Goal: Task Accomplishment & Management: Complete application form

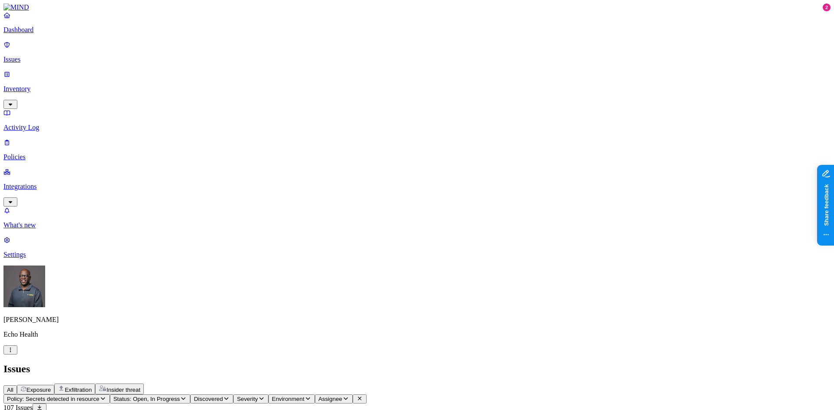
click at [43, 85] on p "Inventory" at bounding box center [416, 89] width 827 height 8
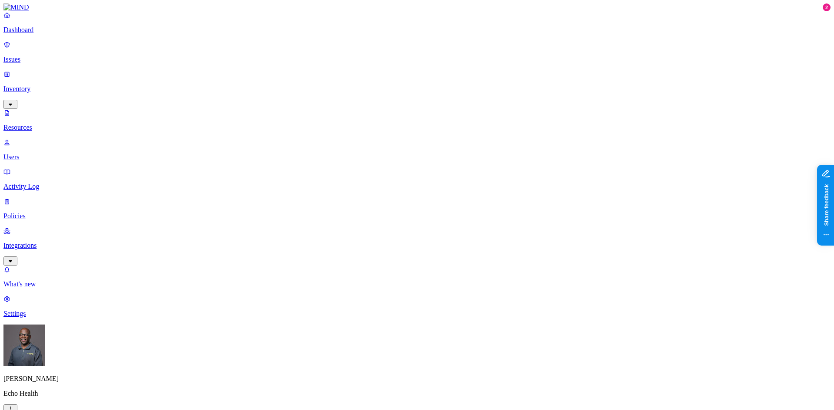
click at [40, 138] on link "Users" at bounding box center [416, 149] width 827 height 23
click at [42, 124] on p "Resources" at bounding box center [416, 128] width 827 height 8
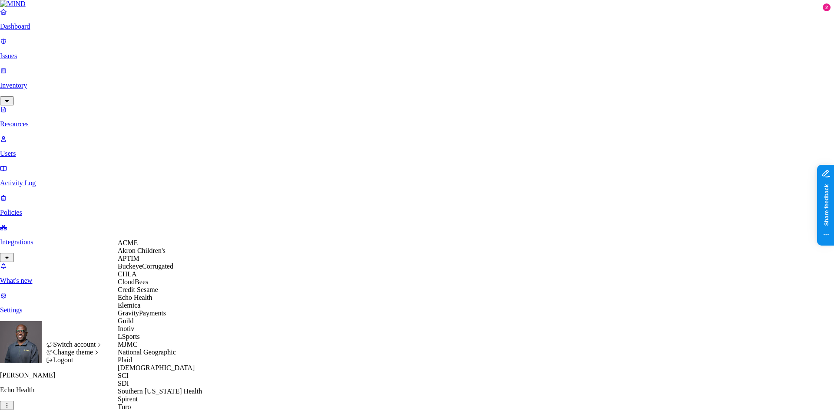
scroll to position [132, 0]
click at [136, 341] on span "MJMC" at bounding box center [128, 344] width 20 height 7
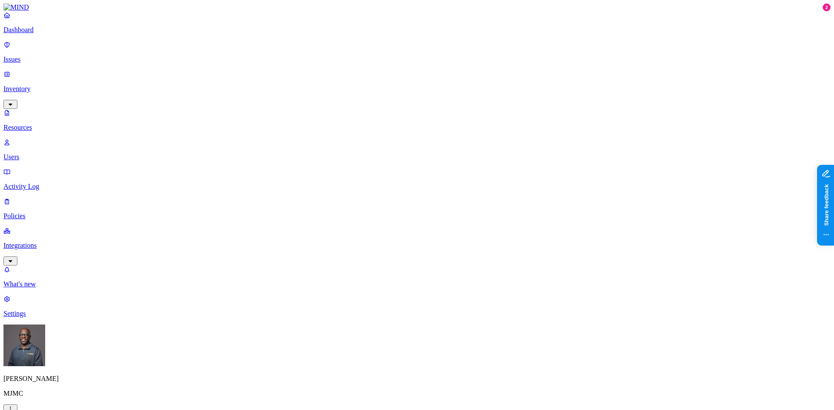
click at [41, 34] on p "Dashboard" at bounding box center [416, 30] width 827 height 8
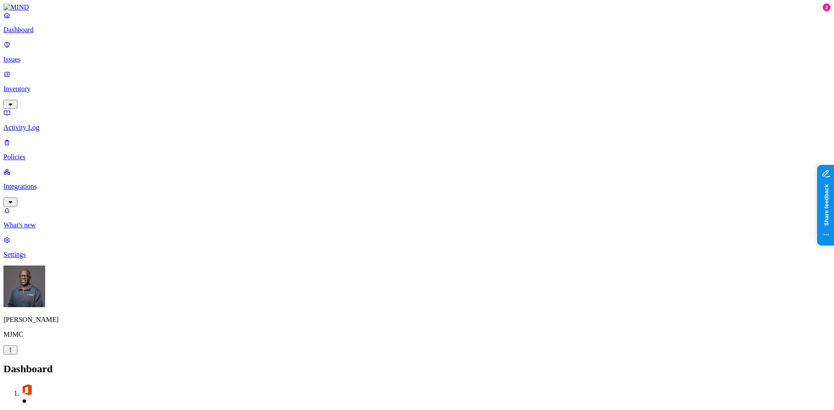
click at [40, 56] on p "Issues" at bounding box center [416, 60] width 827 height 8
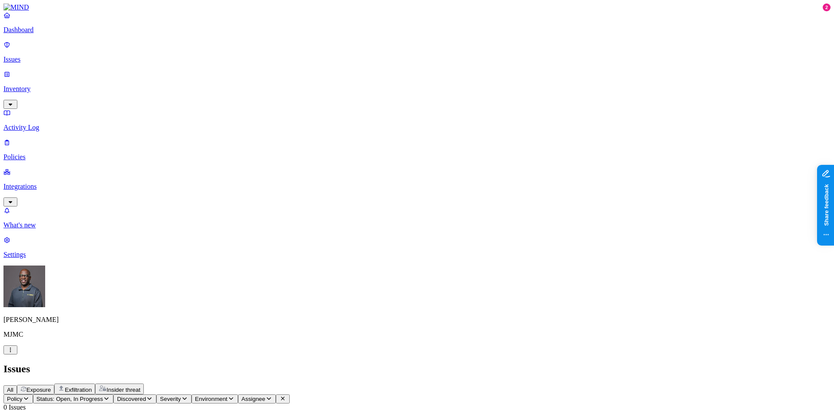
click at [34, 34] on p "Dashboard" at bounding box center [416, 30] width 827 height 8
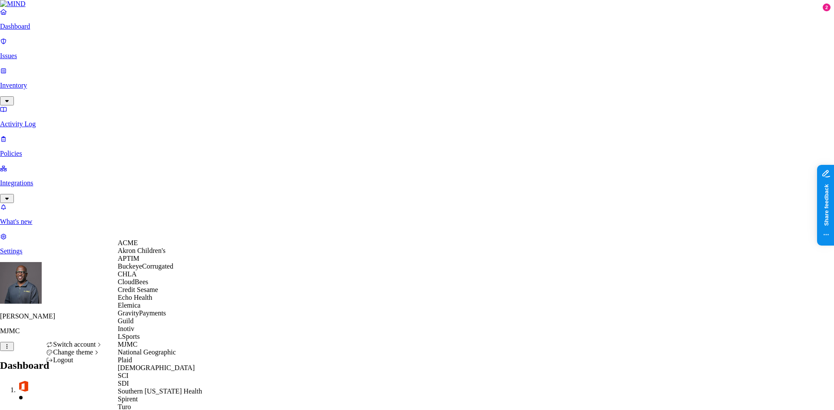
click at [161, 270] on span "BuckeyeCorrugated" at bounding box center [146, 266] width 56 height 7
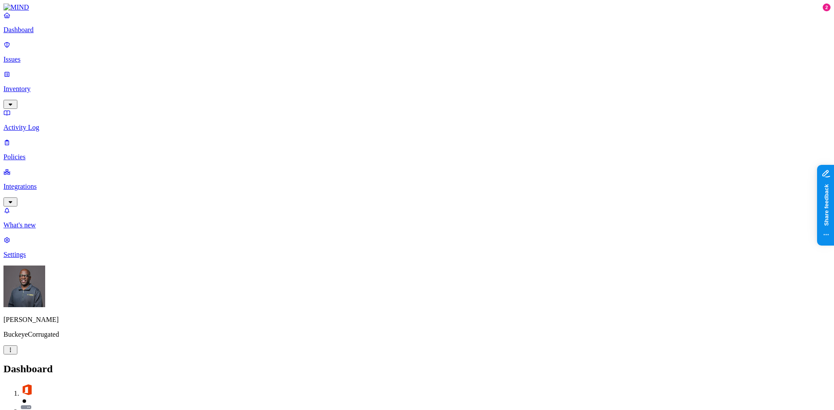
click at [46, 183] on p "Integrations" at bounding box center [416, 187] width 827 height 8
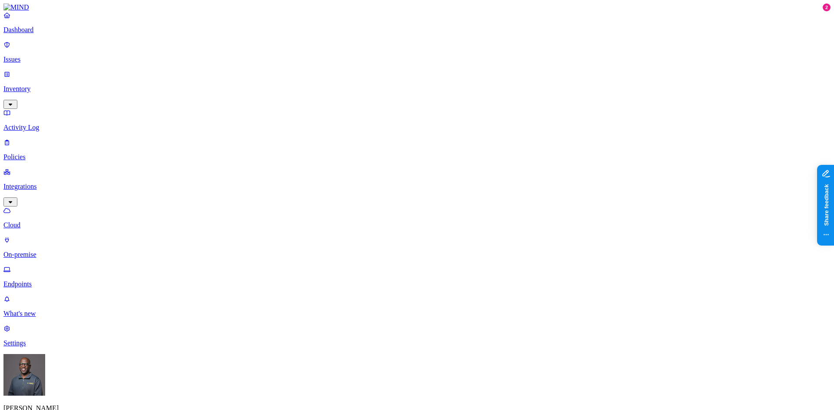
click at [48, 251] on p "On-premise" at bounding box center [416, 255] width 827 height 8
click at [46, 34] on p "Dashboard" at bounding box center [416, 30] width 827 height 8
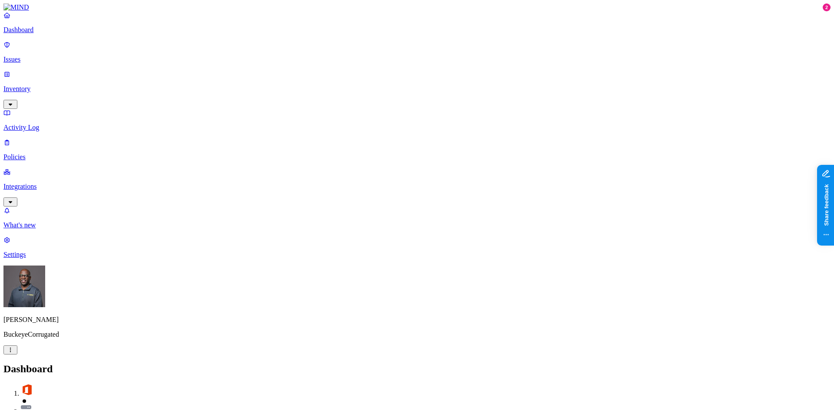
click at [41, 85] on p "Inventory" at bounding box center [416, 89] width 827 height 8
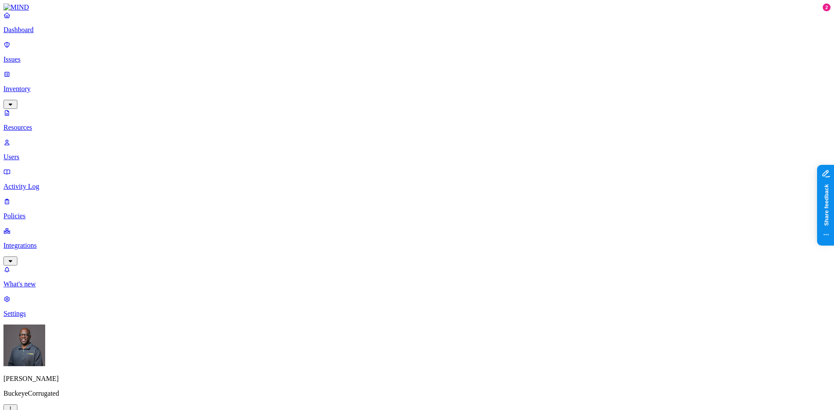
click at [308, 48] on button "button" at bounding box center [311, 49] width 7 height 3
click at [308, 74] on button "button" at bounding box center [311, 75] width 7 height 3
click at [308, 98] on button "button" at bounding box center [311, 99] width 7 height 3
click at [308, 125] on button "button" at bounding box center [311, 126] width 7 height 3
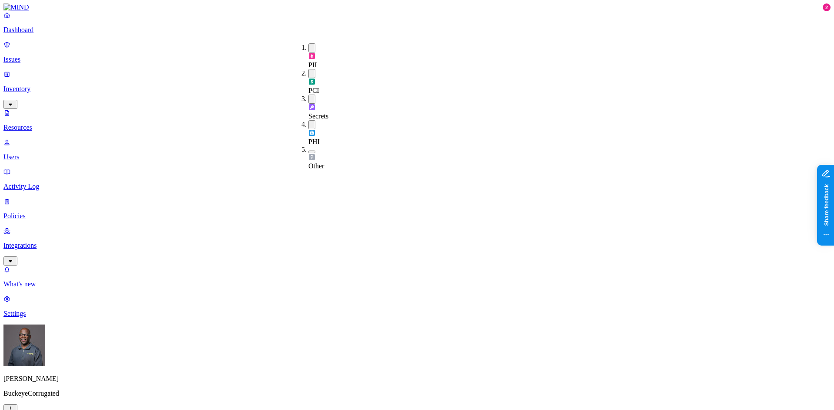
click at [308, 120] on button "button" at bounding box center [311, 124] width 7 height 9
click at [308, 46] on button "button" at bounding box center [311, 47] width 7 height 9
click at [308, 93] on button "button" at bounding box center [311, 97] width 7 height 9
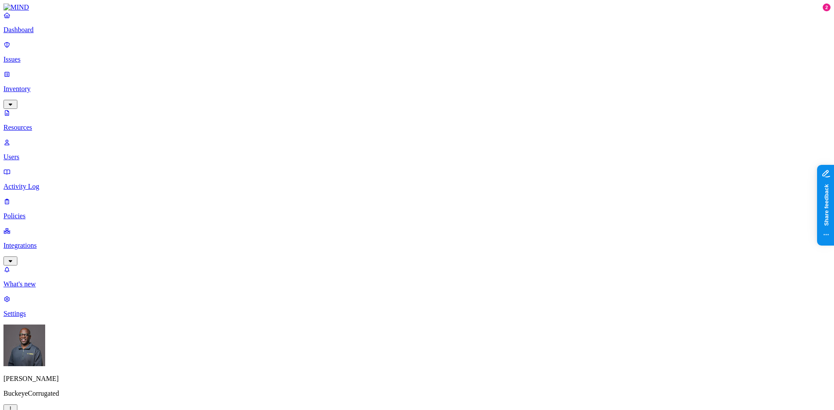
drag, startPoint x: 297, startPoint y: 61, endPoint x: 299, endPoint y: 67, distance: 6.3
click at [308, 68] on button "button" at bounding box center [311, 72] width 7 height 9
click at [308, 97] on button "button" at bounding box center [311, 98] width 7 height 3
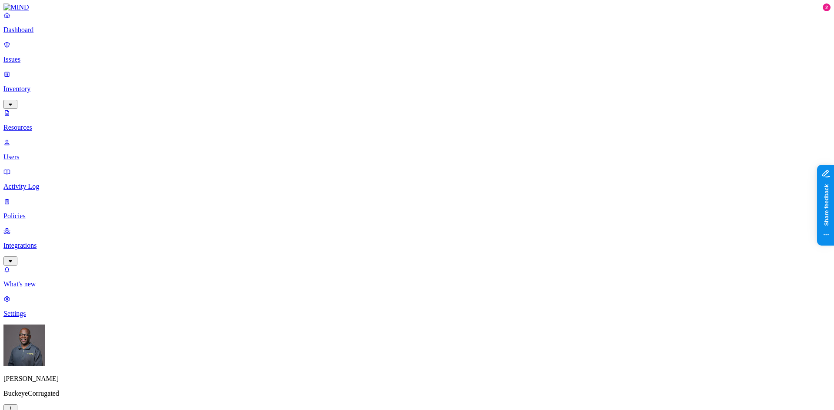
scroll to position [95, 0]
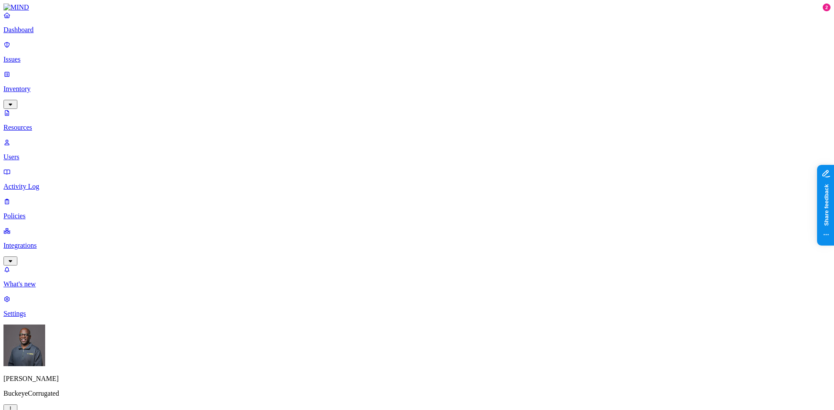
click at [26, 34] on p "Dashboard" at bounding box center [416, 30] width 827 height 8
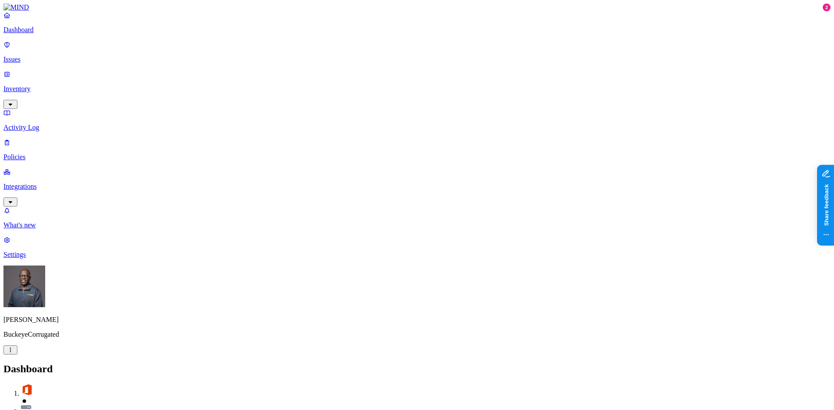
click at [29, 259] on p "Settings" at bounding box center [416, 255] width 827 height 8
drag, startPoint x: 416, startPoint y: 89, endPoint x: 433, endPoint y: 88, distance: 17.5
copy figcaption "bcipkg"
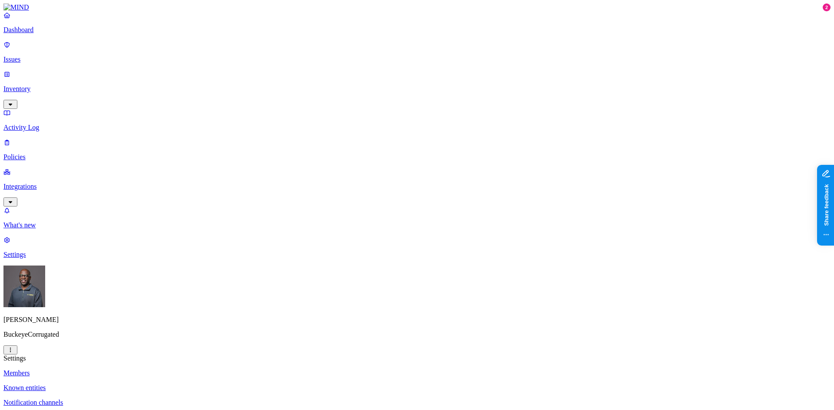
click at [38, 183] on p "Integrations" at bounding box center [416, 187] width 827 height 8
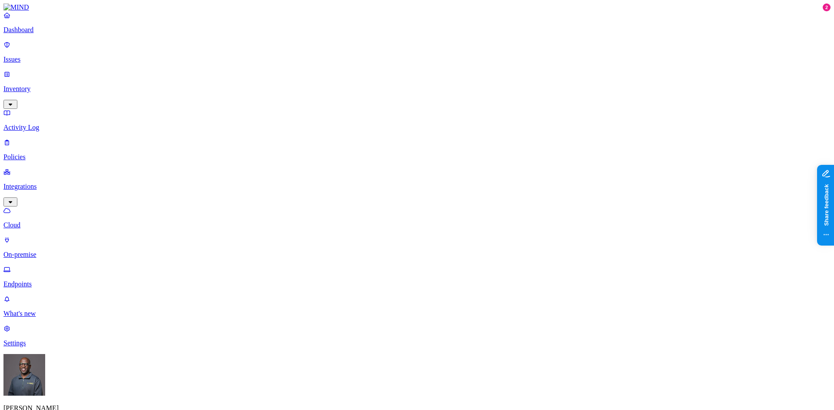
click at [49, 34] on p "Dashboard" at bounding box center [416, 30] width 827 height 8
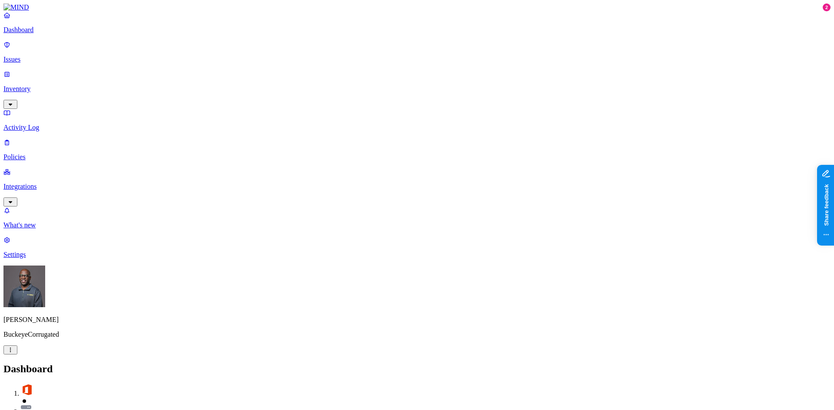
click at [45, 34] on p "Dashboard" at bounding box center [416, 30] width 827 height 8
click at [52, 85] on p "Inventory" at bounding box center [416, 89] width 827 height 8
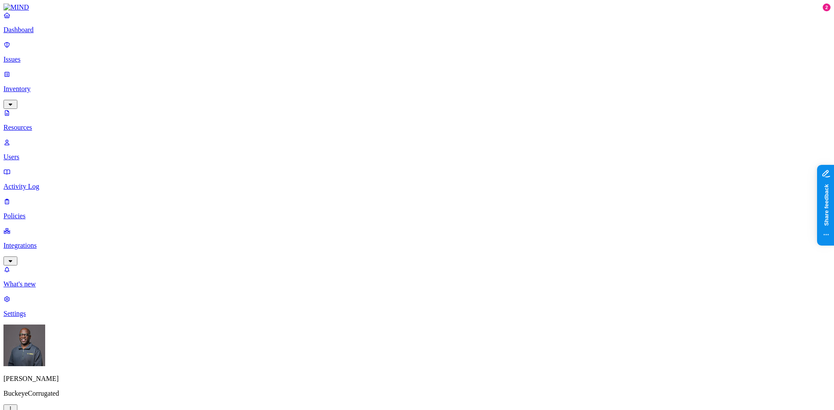
click at [393, 168] on div "Public" at bounding box center [393, 179] width 0 height 23
click at [260, 72] on button "button" at bounding box center [263, 73] width 7 height 3
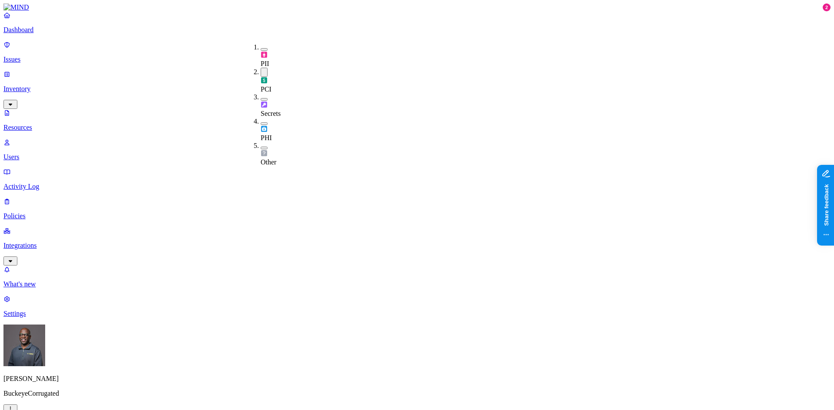
click at [260, 98] on button "button" at bounding box center [263, 99] width 7 height 3
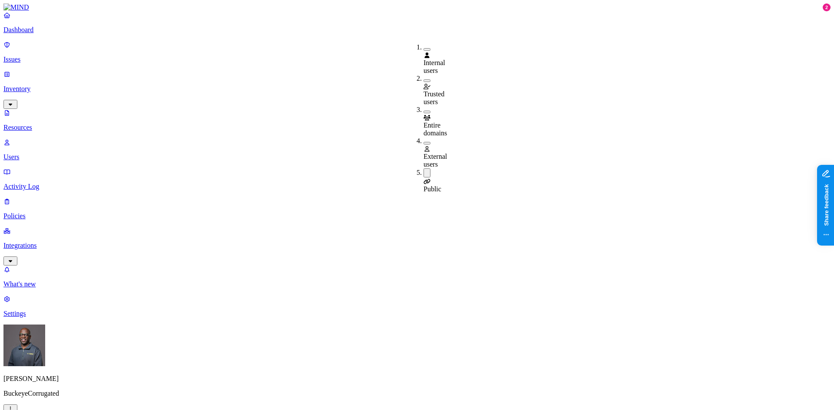
click at [423, 142] on button "button" at bounding box center [426, 143] width 7 height 3
click at [423, 170] on button "button" at bounding box center [426, 174] width 7 height 9
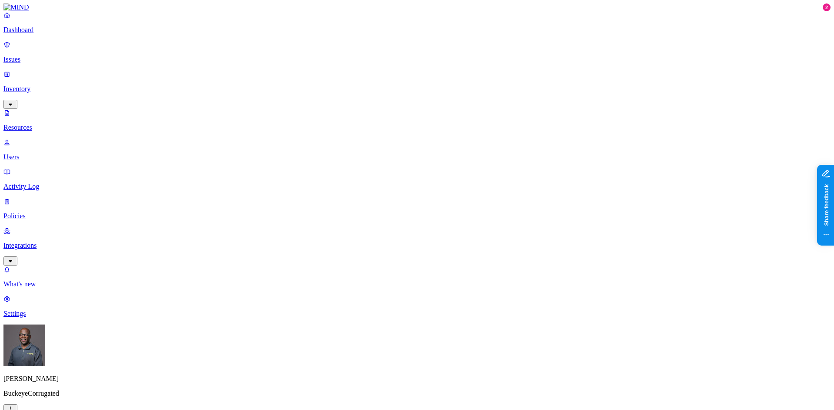
click at [423, 111] on button "button" at bounding box center [426, 112] width 7 height 3
click at [423, 138] on button "button" at bounding box center [426, 142] width 7 height 9
click at [423, 106] on div "Entire domains" at bounding box center [423, 122] width 0 height 33
click at [423, 173] on button "button" at bounding box center [426, 174] width 7 height 3
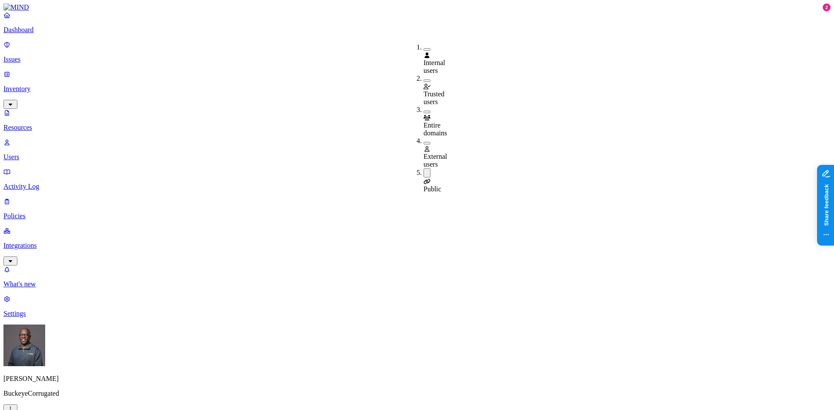
click at [423, 168] on button "button" at bounding box center [426, 172] width 7 height 9
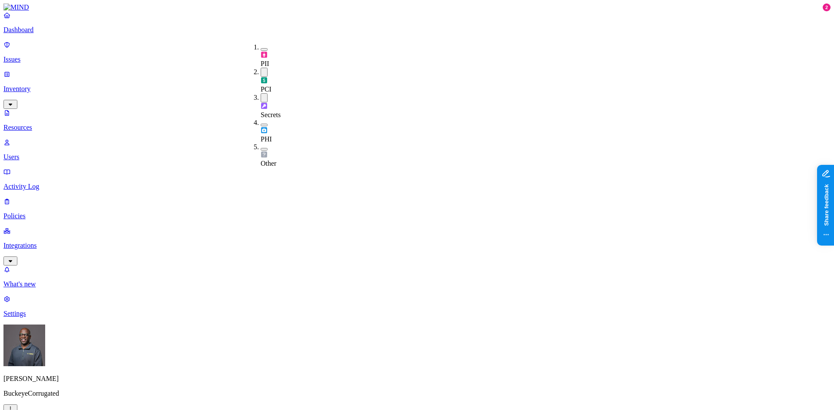
click at [260, 93] on button "button" at bounding box center [263, 97] width 7 height 9
click at [260, 68] on button "button" at bounding box center [263, 72] width 7 height 9
click at [260, 97] on button "button" at bounding box center [263, 98] width 7 height 3
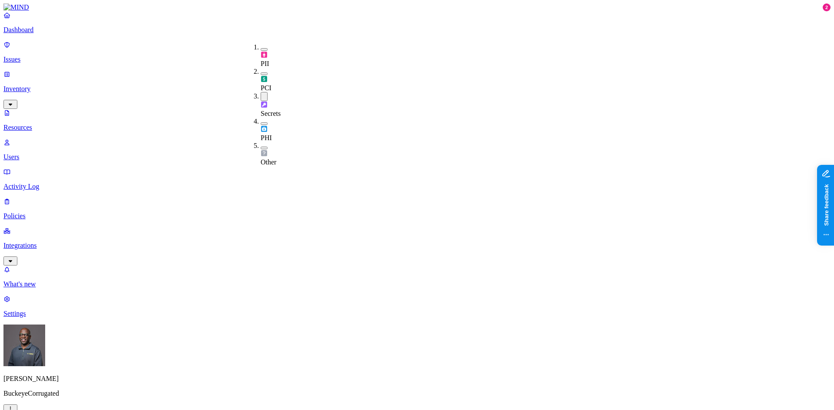
click at [260, 92] on div "Secrets" at bounding box center [260, 105] width 0 height 26
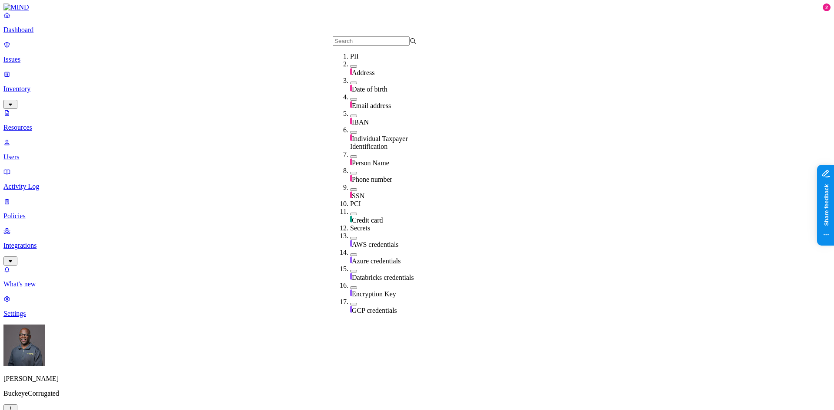
scroll to position [43, 0]
click at [350, 131] on button "button" at bounding box center [353, 132] width 7 height 3
click at [350, 110] on div "IBAN" at bounding box center [392, 118] width 84 height 16
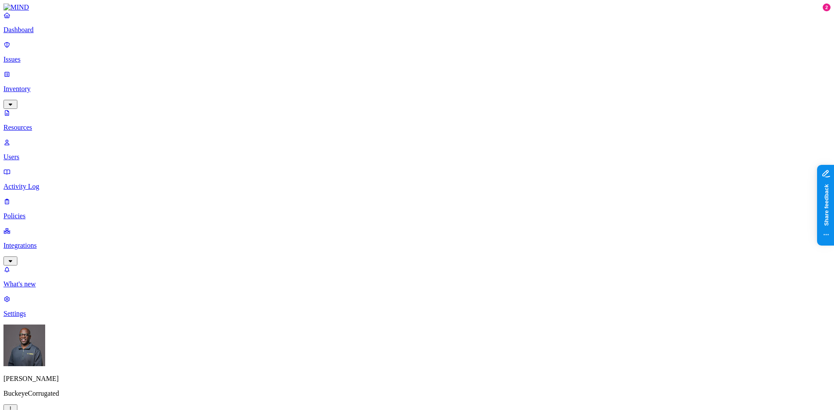
click at [455, 142] on button "button" at bounding box center [458, 143] width 7 height 3
click at [455, 170] on div "Public" at bounding box center [455, 181] width 0 height 23
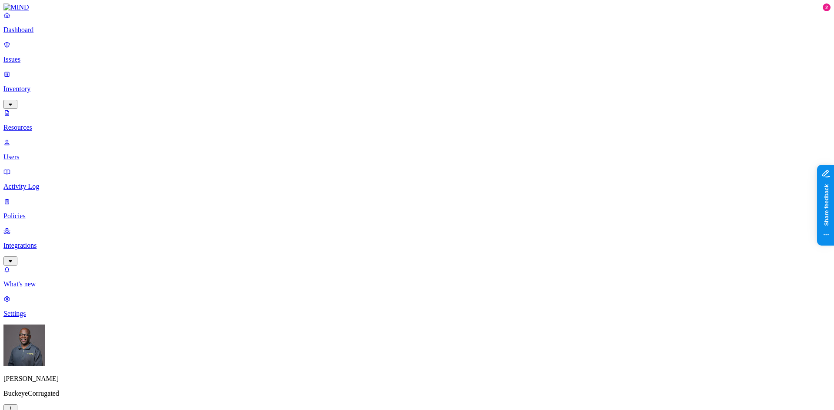
drag, startPoint x: 234, startPoint y: 351, endPoint x: 241, endPoint y: 352, distance: 7.0
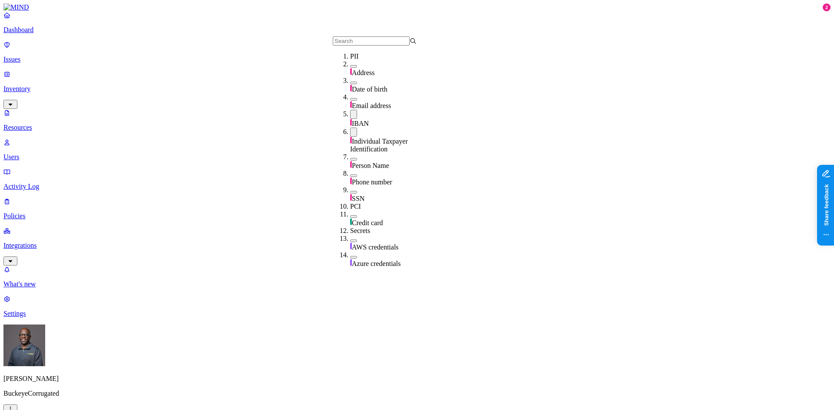
click at [350, 117] on div "IBAN" at bounding box center [392, 119] width 84 height 18
click at [350, 135] on div "Individual Taxpayer Identification" at bounding box center [392, 139] width 84 height 26
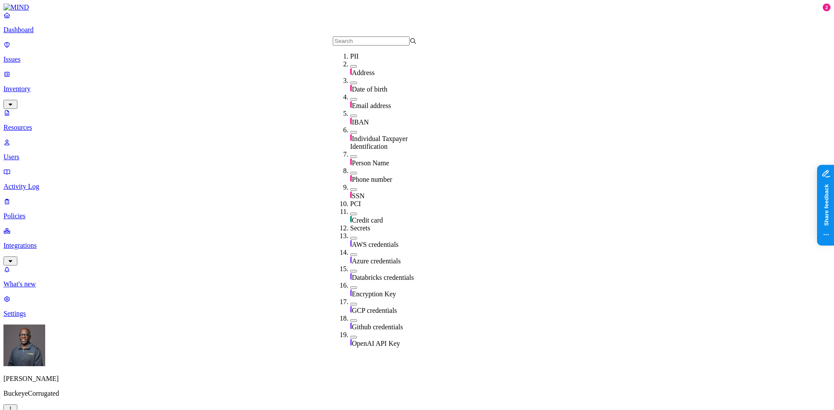
scroll to position [87, 0]
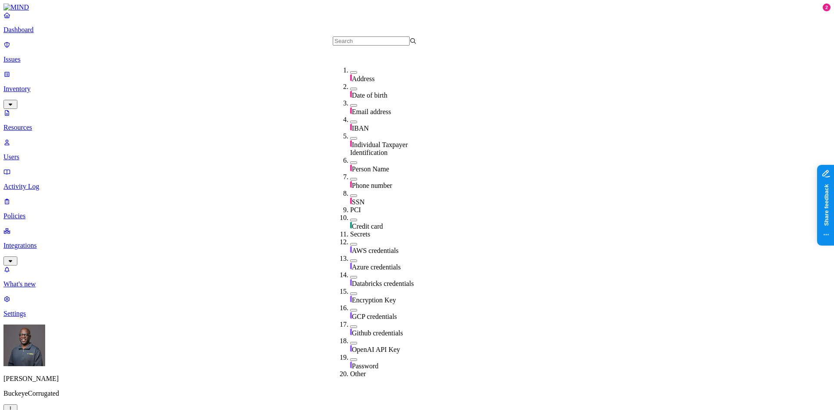
click at [350, 194] on button "button" at bounding box center [353, 195] width 7 height 3
click at [350, 220] on button "button" at bounding box center [353, 221] width 7 height 3
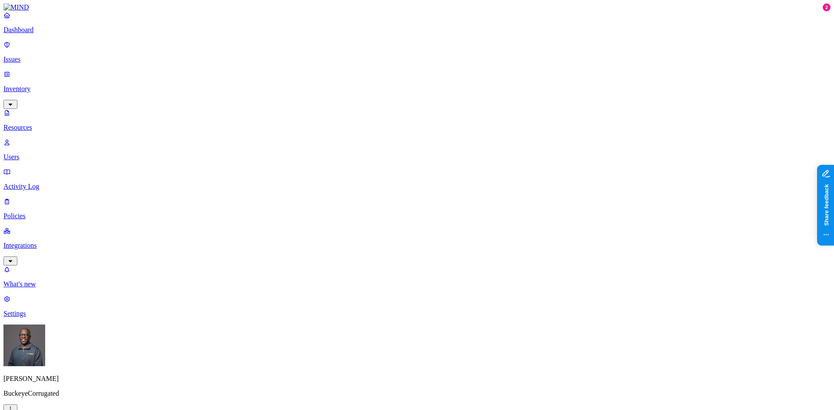
scroll to position [195, 0]
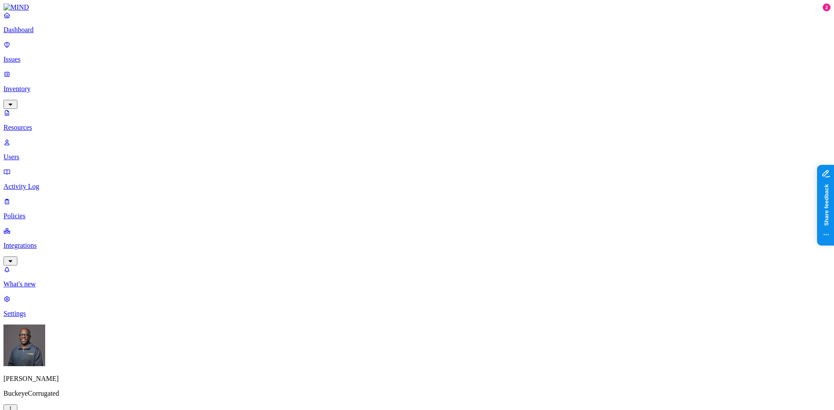
click at [33, 242] on p "Integrations" at bounding box center [416, 246] width 827 height 8
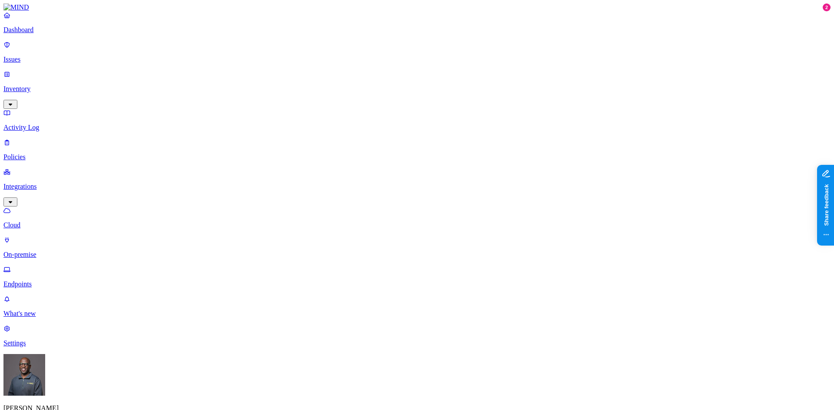
click at [38, 280] on p "Endpoints" at bounding box center [416, 284] width 827 height 8
click at [33, 34] on p "Dashboard" at bounding box center [416, 30] width 827 height 8
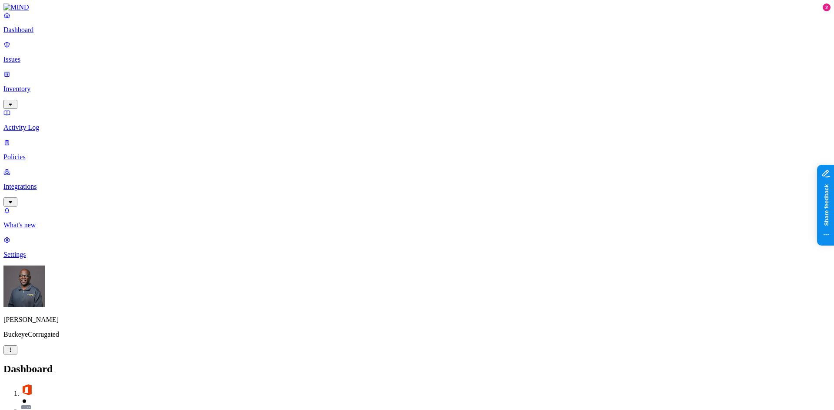
click at [33, 85] on p "Inventory" at bounding box center [416, 89] width 827 height 8
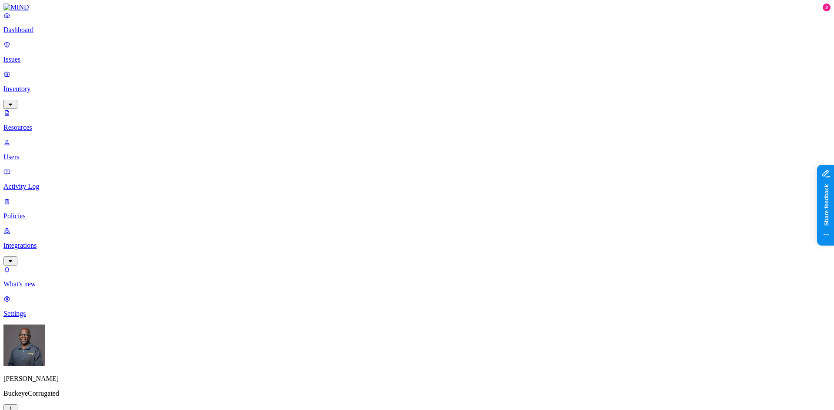
click at [260, 48] on button "button" at bounding box center [263, 49] width 7 height 3
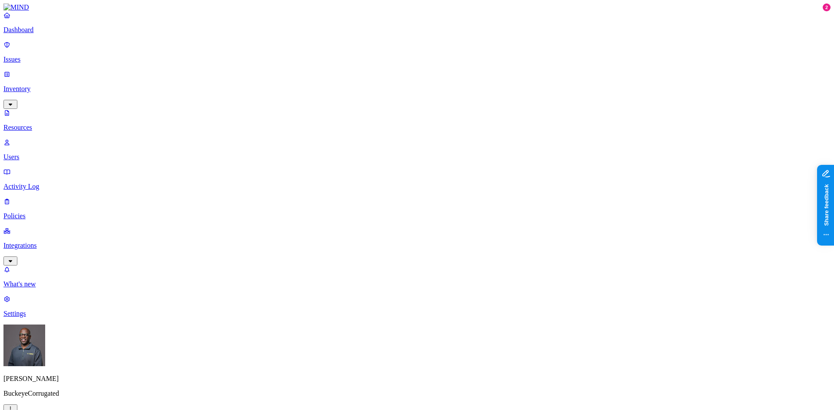
scroll to position [0, 0]
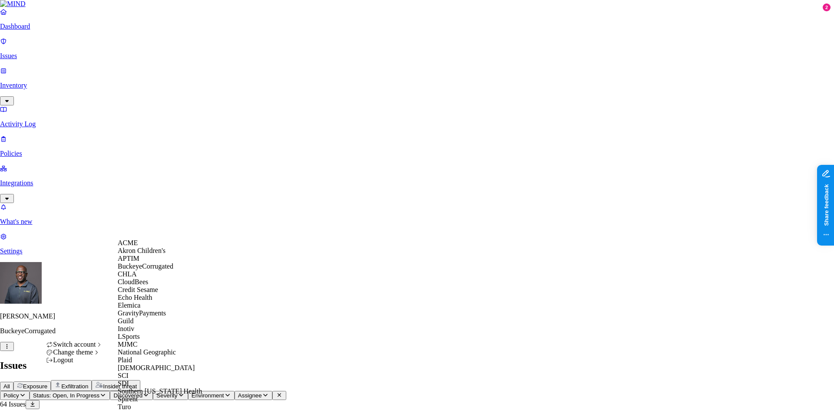
click at [138, 301] on span "Echo Health" at bounding box center [135, 297] width 35 height 7
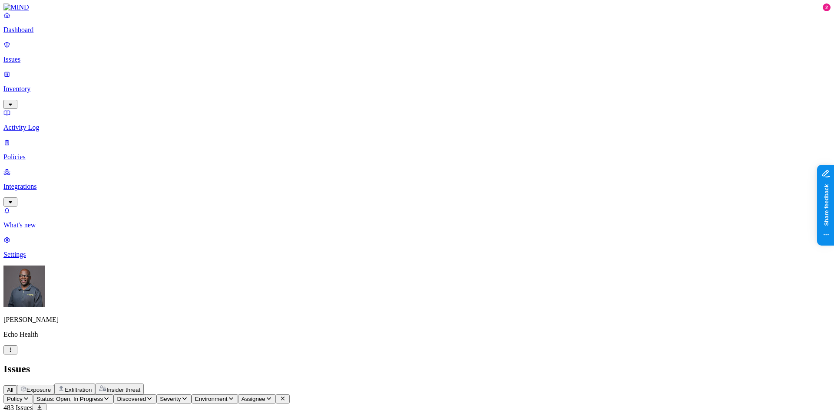
click at [40, 56] on p "Issues" at bounding box center [416, 60] width 827 height 8
click at [40, 34] on p "Dashboard" at bounding box center [416, 30] width 827 height 8
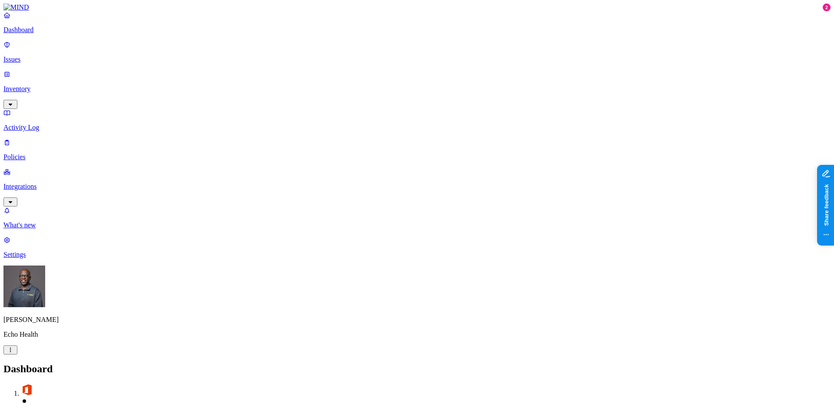
click at [34, 56] on p "Issues" at bounding box center [416, 60] width 827 height 8
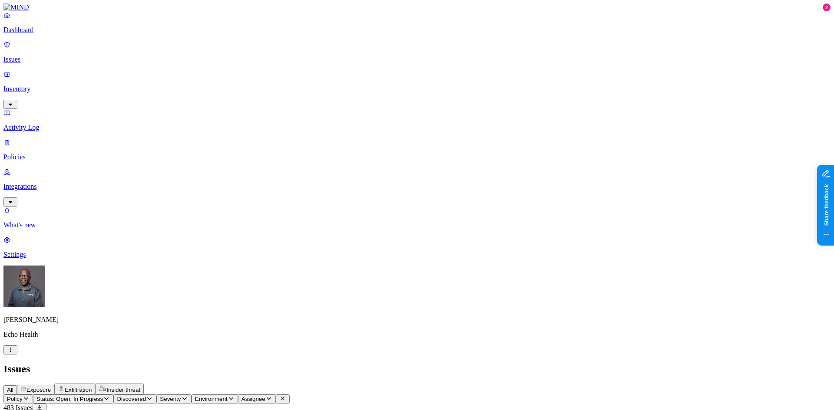
click at [46, 183] on p "Integrations" at bounding box center [416, 187] width 827 height 8
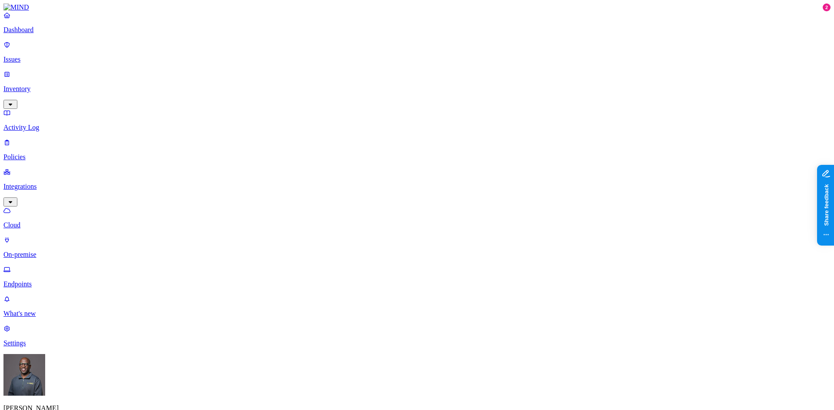
click at [47, 251] on p "On-premise" at bounding box center [416, 255] width 827 height 8
click at [52, 34] on p "Dashboard" at bounding box center [416, 30] width 827 height 8
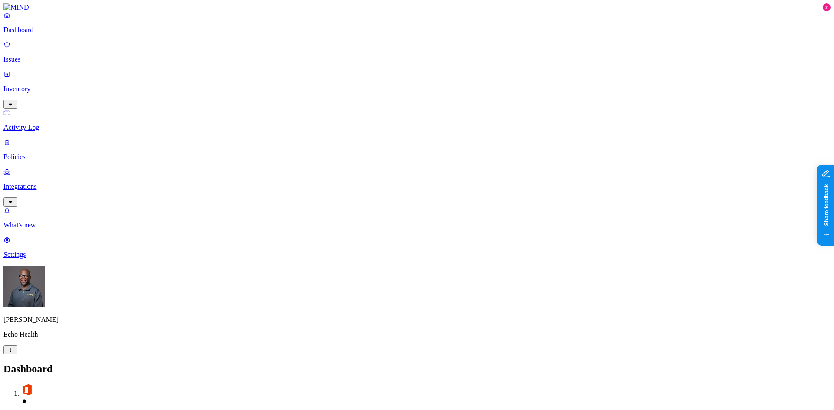
click at [56, 85] on p "Inventory" at bounding box center [416, 89] width 827 height 8
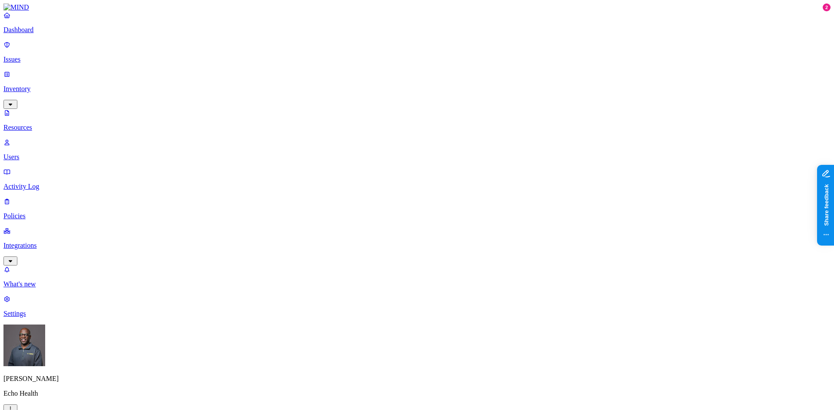
drag, startPoint x: 250, startPoint y: 48, endPoint x: 326, endPoint y: 43, distance: 77.0
click at [41, 34] on p "Dashboard" at bounding box center [416, 30] width 827 height 8
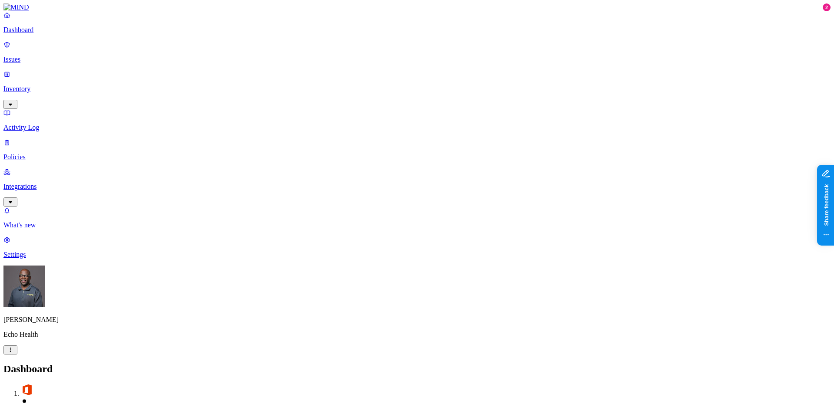
click at [34, 153] on p "Policies" at bounding box center [416, 157] width 827 height 8
click at [28, 56] on p "Issues" at bounding box center [416, 60] width 827 height 8
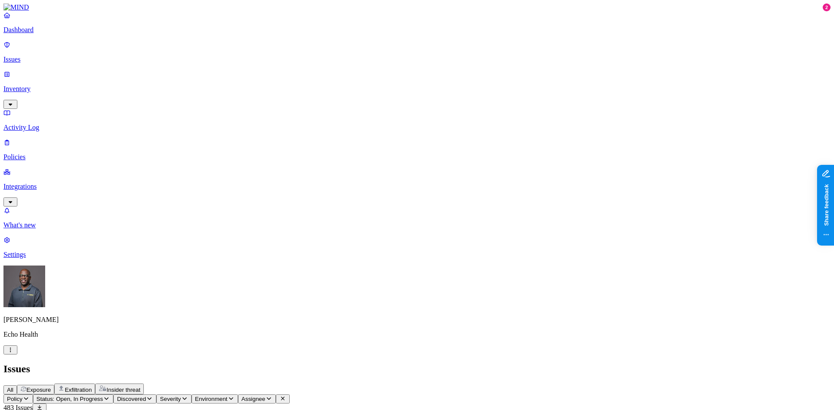
click at [30, 396] on icon "button" at bounding box center [26, 399] width 7 height 6
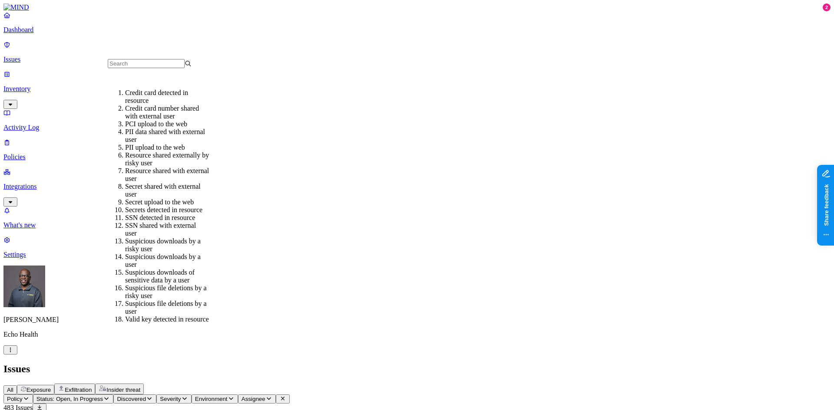
scroll to position [87, 0]
click at [158, 206] on div "Secrets detected in resource" at bounding box center [167, 210] width 84 height 8
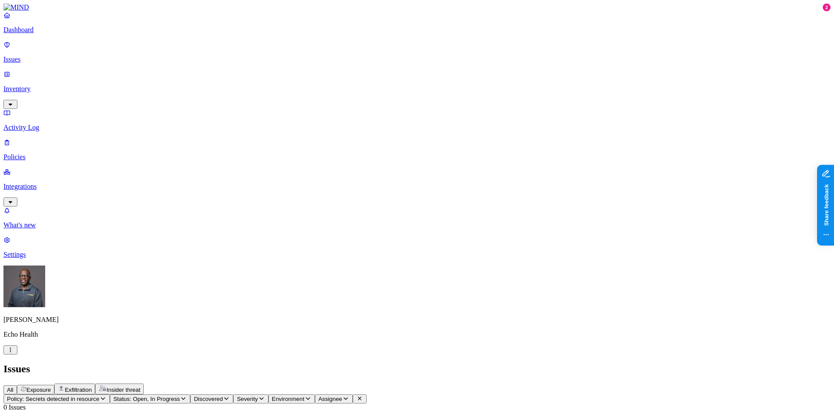
click at [31, 34] on p "Dashboard" at bounding box center [416, 30] width 827 height 8
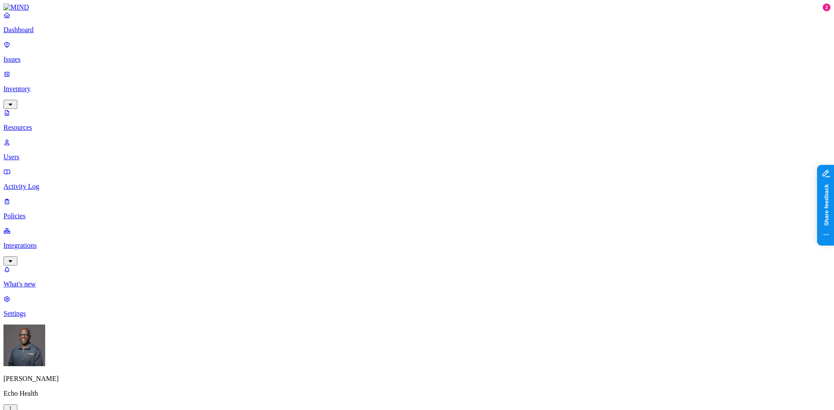
drag, startPoint x: 247, startPoint y: 44, endPoint x: 313, endPoint y: 39, distance: 65.3
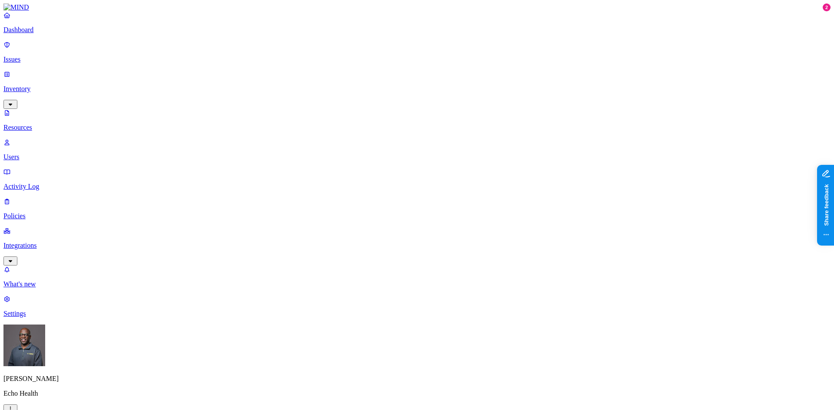
click at [11, 407] on icon "button" at bounding box center [10, 409] width 1 height 5
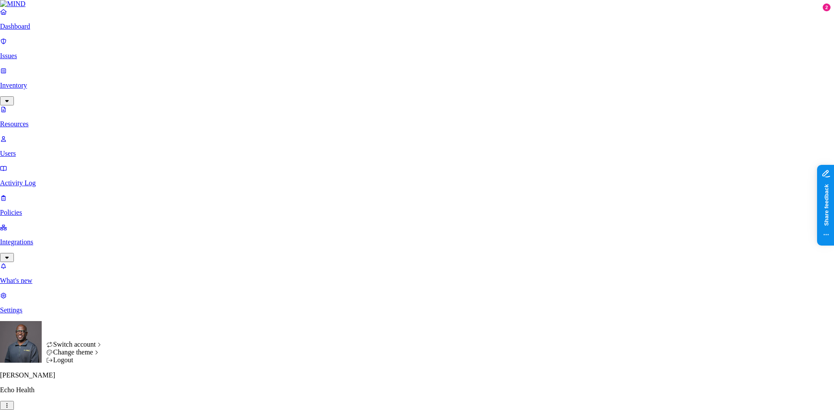
click at [80, 364] on div "Logout" at bounding box center [74, 360] width 57 height 8
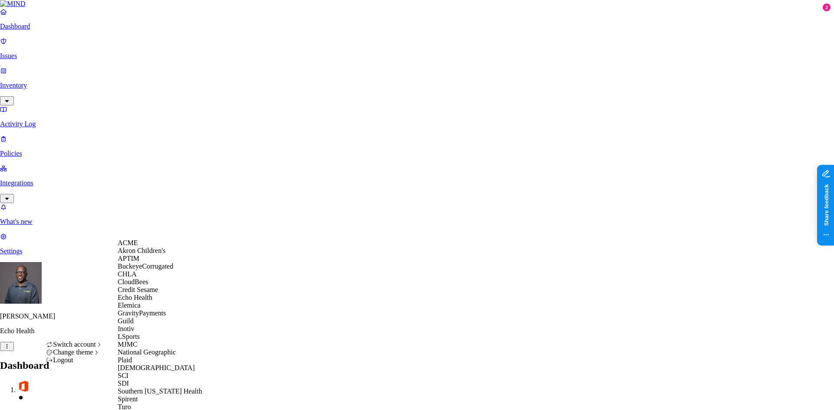
click at [152, 270] on span "BuckeyeCorrugated" at bounding box center [146, 266] width 56 height 7
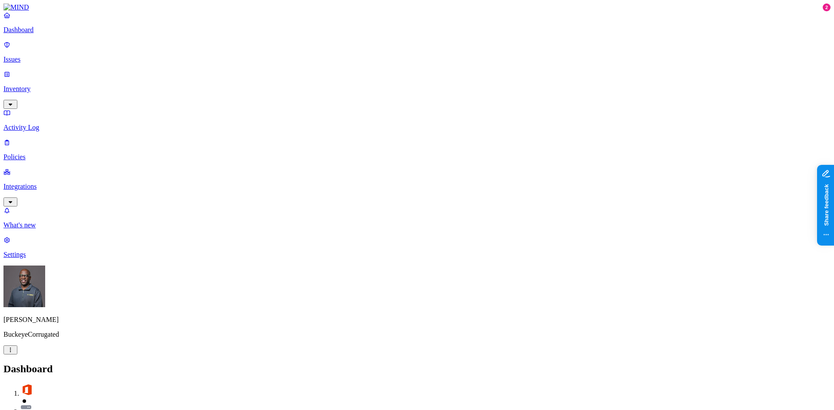
click at [34, 56] on p "Issues" at bounding box center [416, 60] width 827 height 8
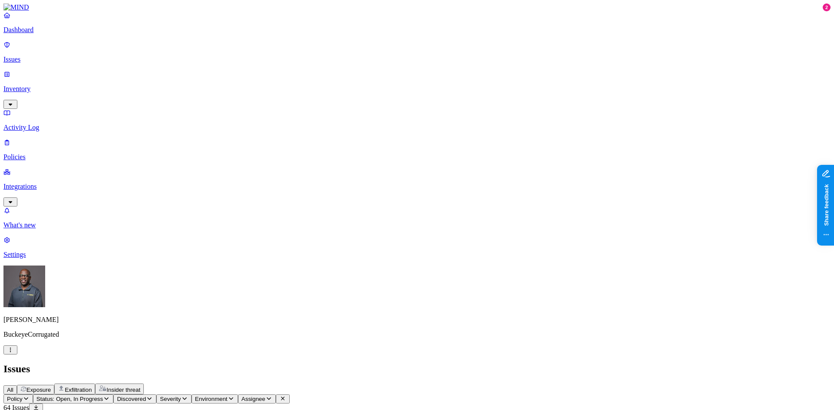
click at [38, 34] on p "Dashboard" at bounding box center [416, 30] width 827 height 8
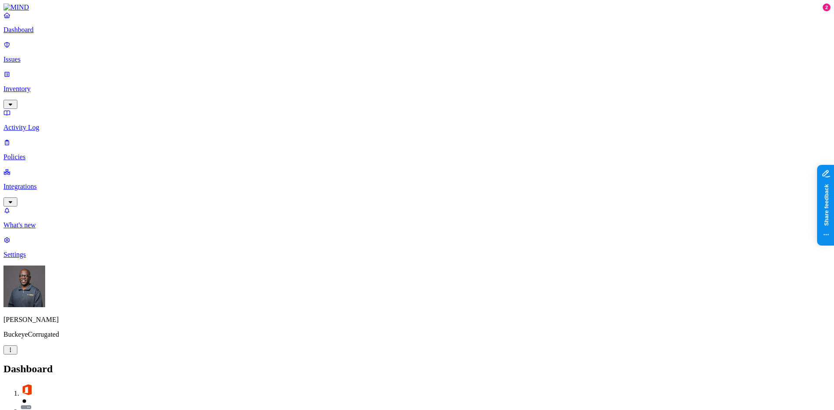
click at [33, 85] on p "Inventory" at bounding box center [416, 89] width 827 height 8
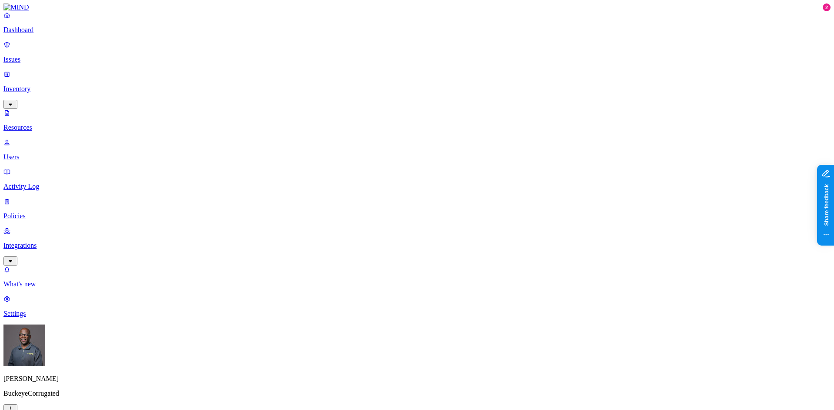
click at [260, 51] on div "PII" at bounding box center [260, 59] width 0 height 16
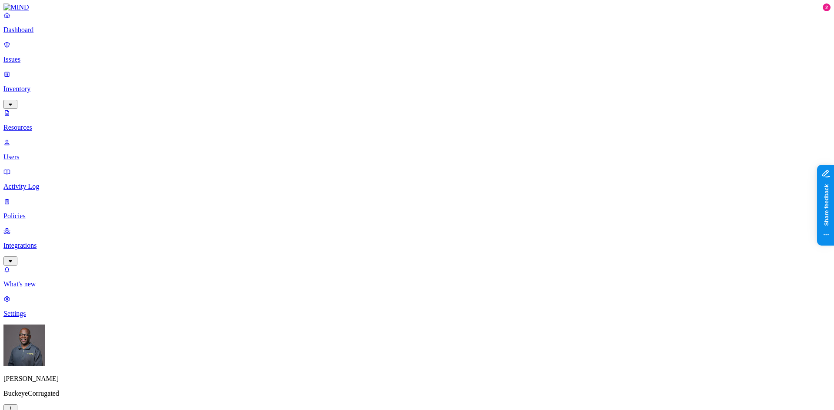
type input "aaronleadlist.xlsx"
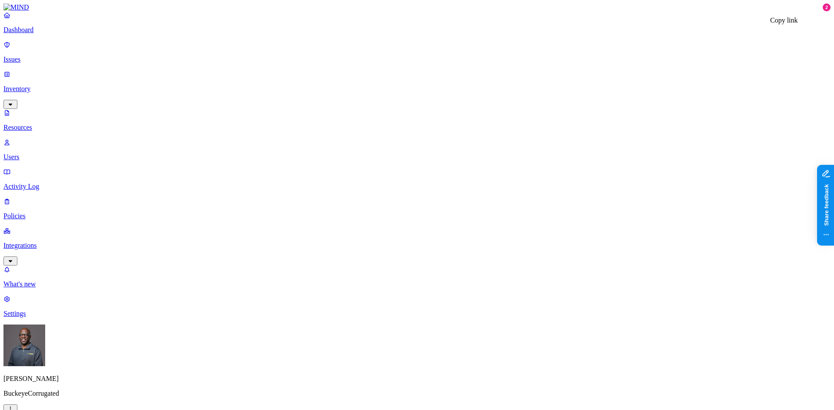
click at [63, 57] on p "Issues" at bounding box center [416, 60] width 827 height 8
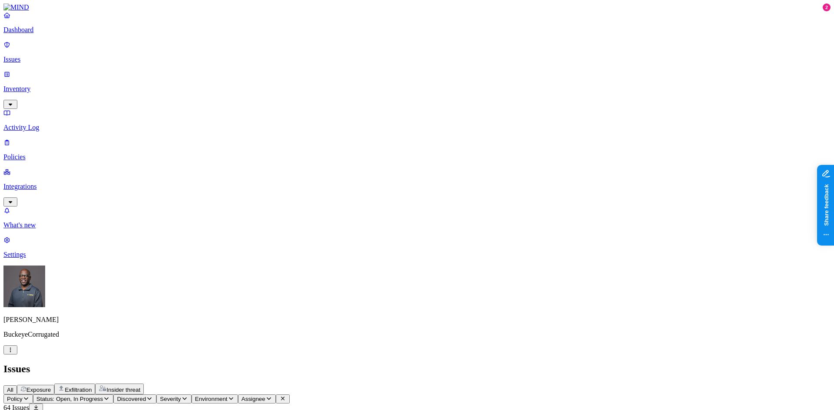
click at [28, 398] on icon "button" at bounding box center [26, 399] width 4 height 3
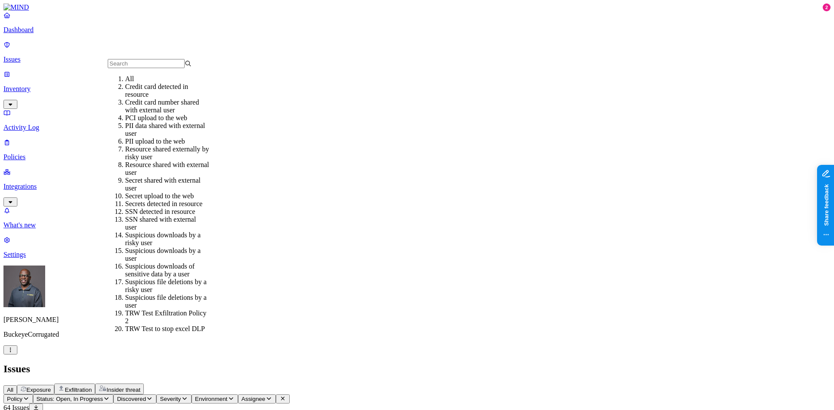
scroll to position [87, 0]
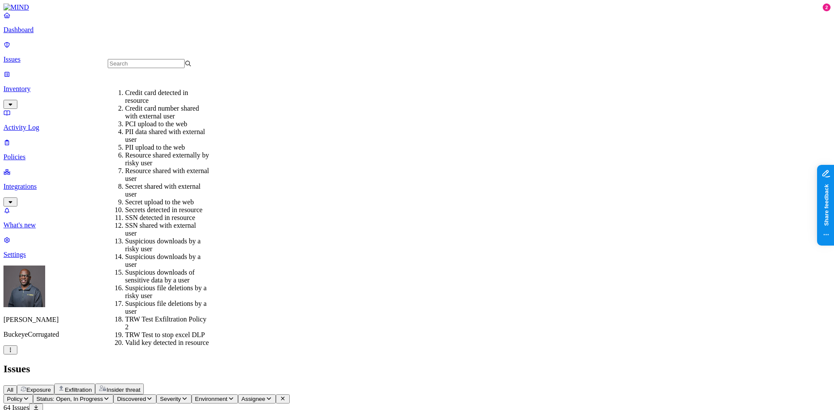
click at [150, 214] on div "SSN detected in resource" at bounding box center [167, 218] width 84 height 8
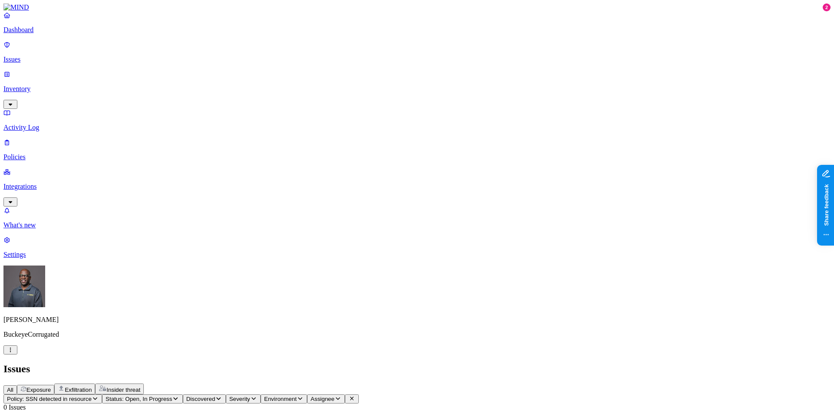
click at [310, 363] on div "Issues" at bounding box center [416, 369] width 827 height 12
click at [336, 363] on div "Issues" at bounding box center [416, 369] width 827 height 12
click at [179, 396] on icon "button" at bounding box center [175, 399] width 7 height 6
click at [218, 133] on div "Resolved" at bounding box center [218, 141] width 0 height 16
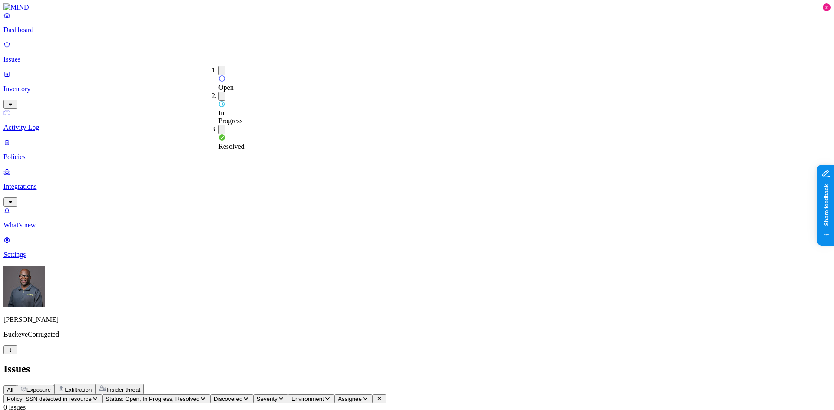
click at [315, 384] on div "All Exposure Exfiltration Insider threat" at bounding box center [416, 389] width 827 height 11
click at [13, 387] on span "All" at bounding box center [10, 390] width 7 height 7
click at [99, 396] on icon "button" at bounding box center [95, 399] width 7 height 6
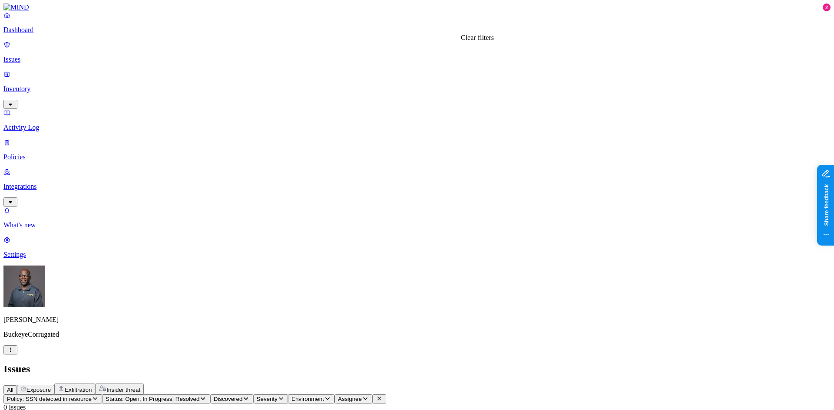
click at [382, 396] on icon at bounding box center [379, 399] width 7 height 6
click at [35, 34] on p "Dashboard" at bounding box center [416, 30] width 827 height 8
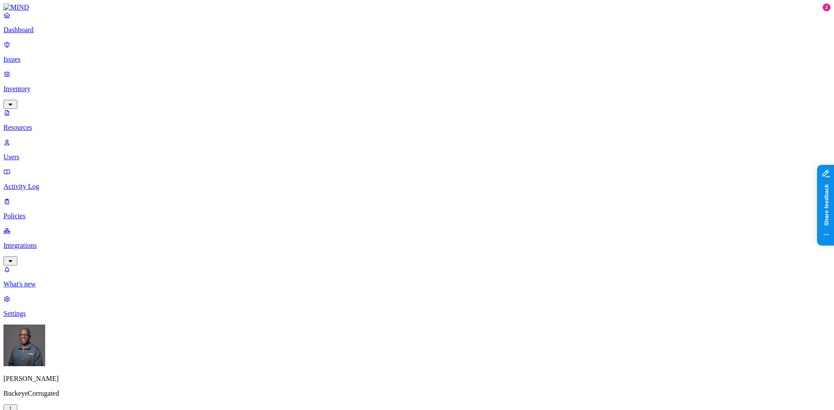
click at [33, 212] on p "Policies" at bounding box center [416, 216] width 827 height 8
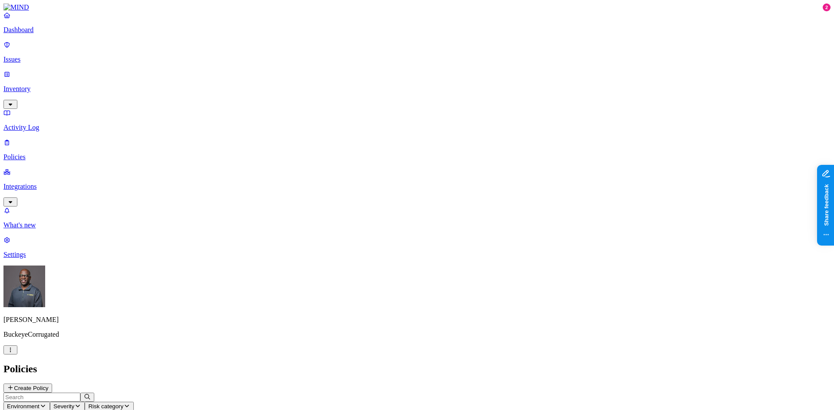
scroll to position [5, 0]
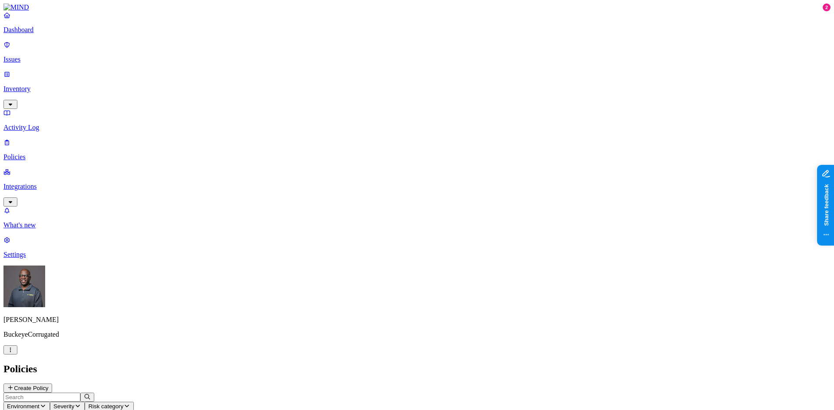
click at [41, 56] on p "Issues" at bounding box center [416, 60] width 827 height 8
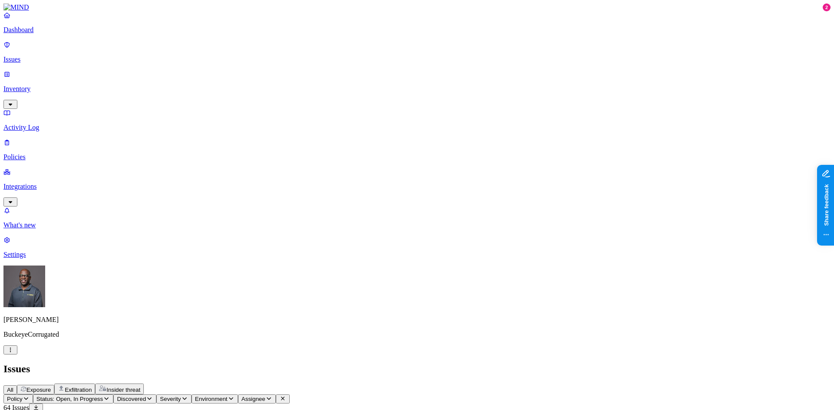
click at [39, 34] on p "Dashboard" at bounding box center [416, 30] width 827 height 8
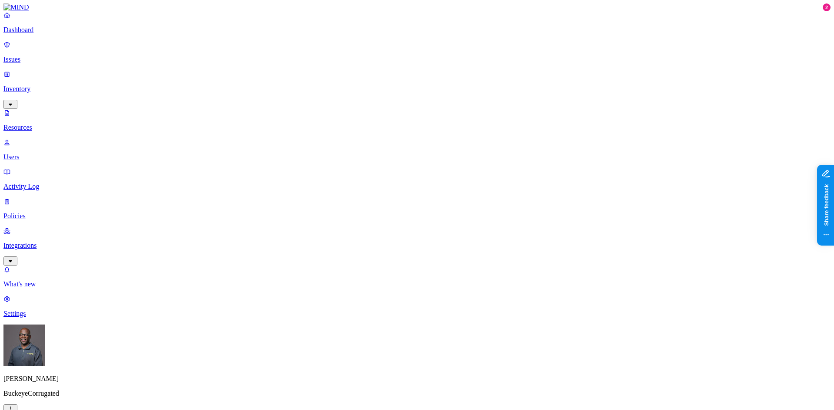
click at [31, 34] on p "Dashboard" at bounding box center [416, 30] width 827 height 8
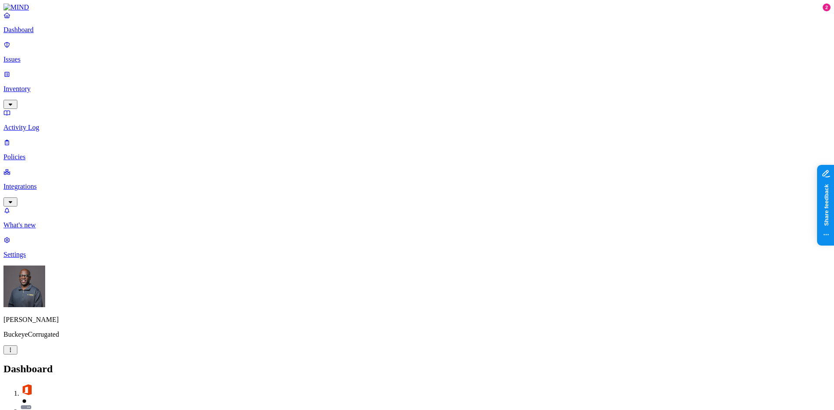
click at [44, 85] on p "Inventory" at bounding box center [416, 89] width 827 height 8
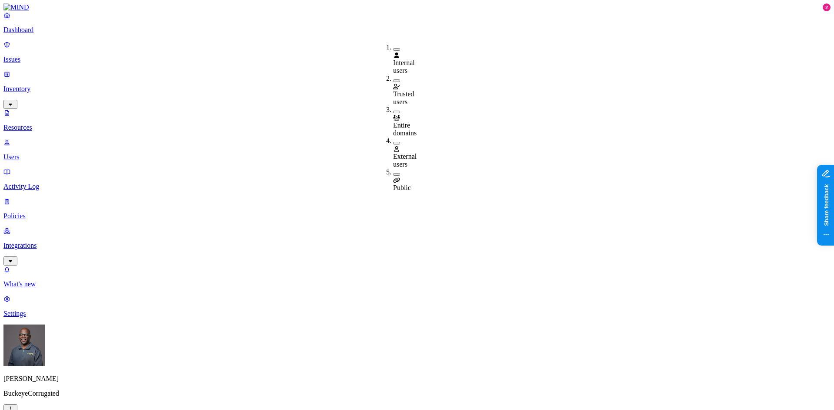
click at [40, 56] on p "Issues" at bounding box center [416, 60] width 827 height 8
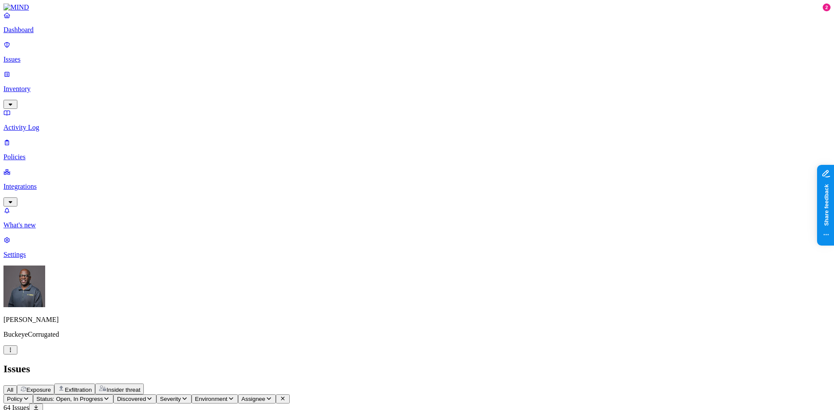
click at [30, 396] on icon "button" at bounding box center [26, 399] width 7 height 6
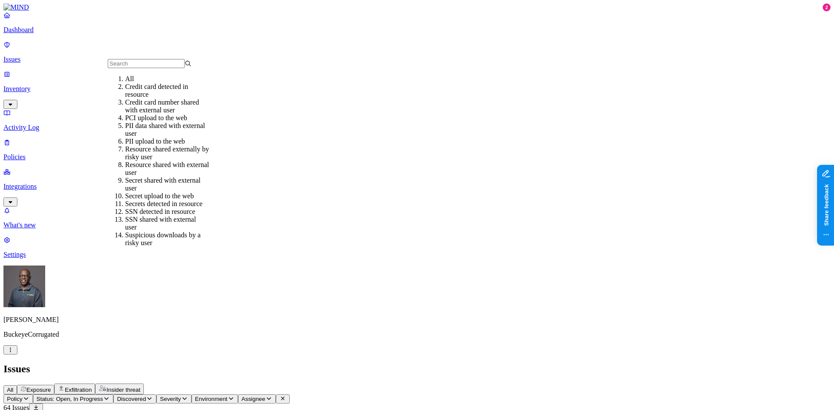
scroll to position [87, 0]
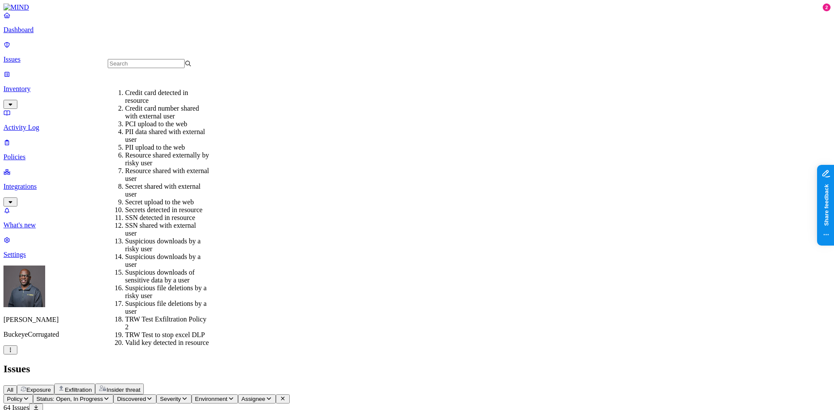
click at [152, 214] on div "SSN detected in resource" at bounding box center [167, 218] width 84 height 8
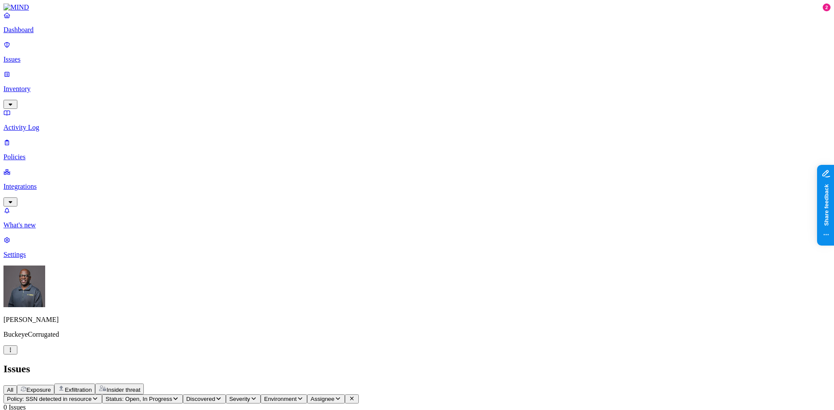
click at [183, 395] on button "Status: Open, In Progress" at bounding box center [142, 399] width 81 height 9
click at [218, 130] on button "button" at bounding box center [221, 131] width 7 height 3
click at [326, 363] on h2 "Issues" at bounding box center [416, 369] width 827 height 12
click at [40, 153] on p "Policies" at bounding box center [416, 157] width 827 height 8
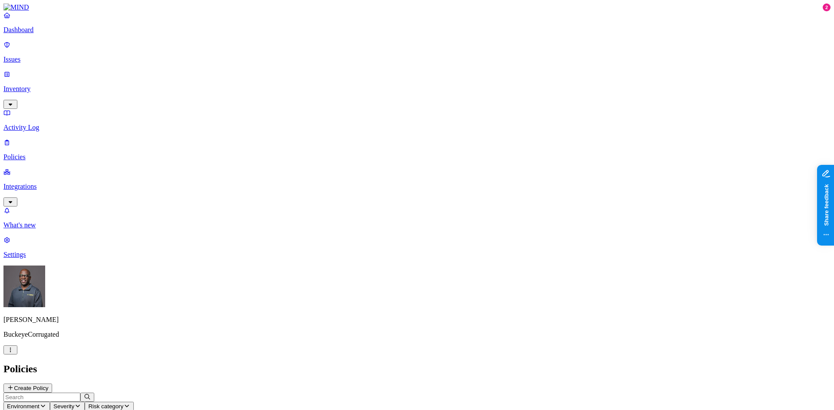
click at [40, 138] on link "Policies" at bounding box center [416, 149] width 827 height 23
click at [39, 183] on p "Integrations" at bounding box center [416, 187] width 827 height 8
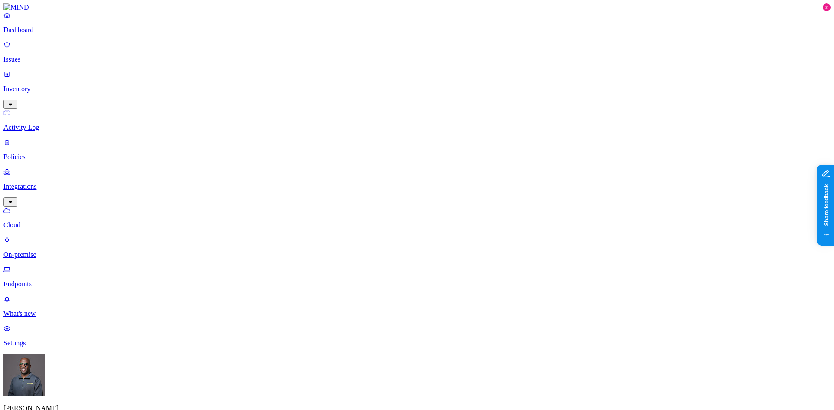
click at [40, 153] on p "Policies" at bounding box center [416, 157] width 827 height 8
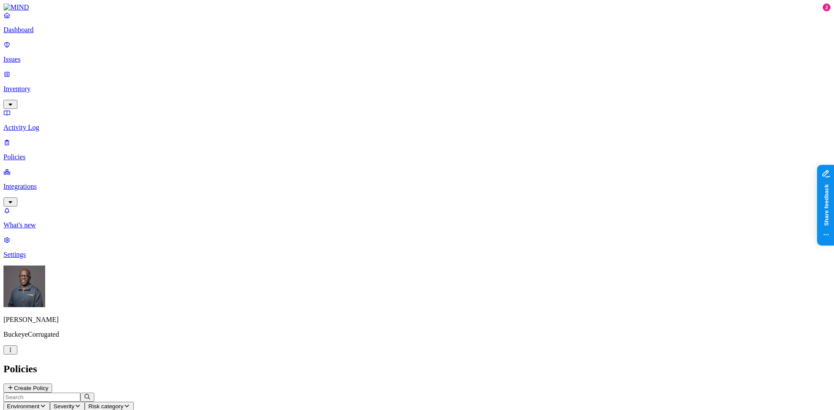
click at [40, 153] on p "Policies" at bounding box center [416, 157] width 827 height 8
click at [31, 183] on p "Integrations" at bounding box center [416, 187] width 827 height 8
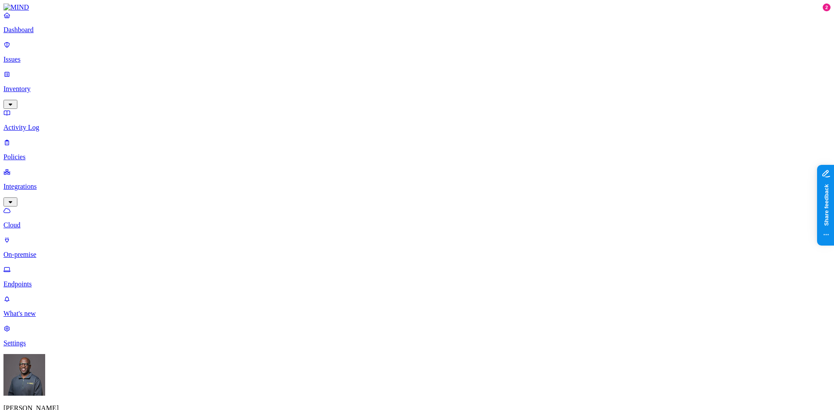
click at [36, 153] on p "Policies" at bounding box center [416, 157] width 827 height 8
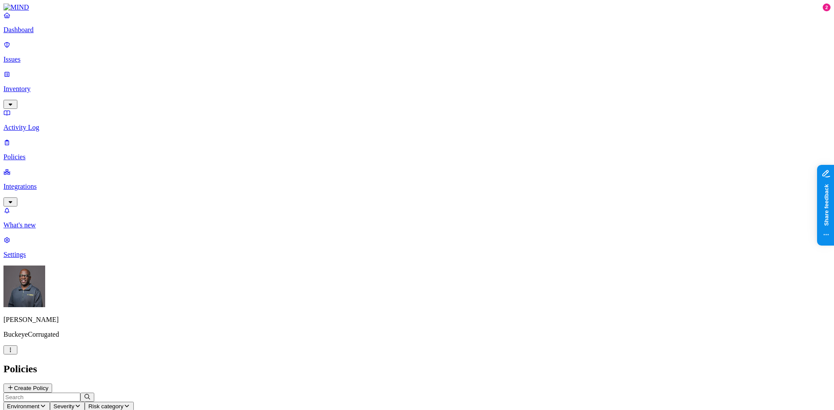
click at [36, 153] on p "Policies" at bounding box center [416, 157] width 827 height 8
click at [52, 384] on button "Create Policy" at bounding box center [27, 388] width 49 height 9
click at [365, 189] on label "Data type" at bounding box center [358, 190] width 13 height 15
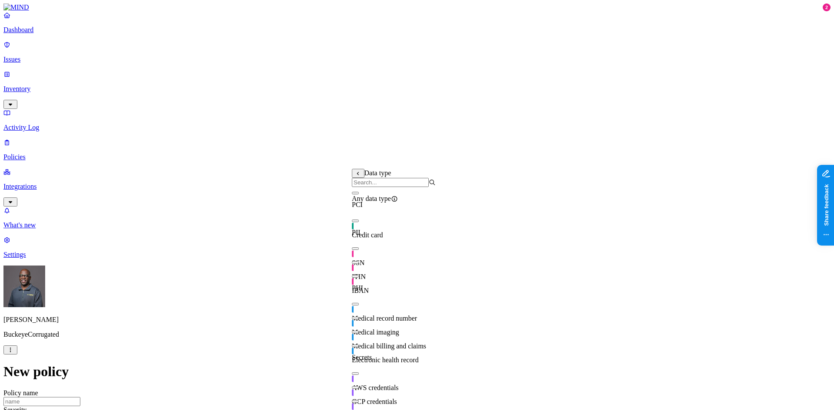
scroll to position [28, 0]
click at [359, 247] on button "button" at bounding box center [355, 248] width 7 height 3
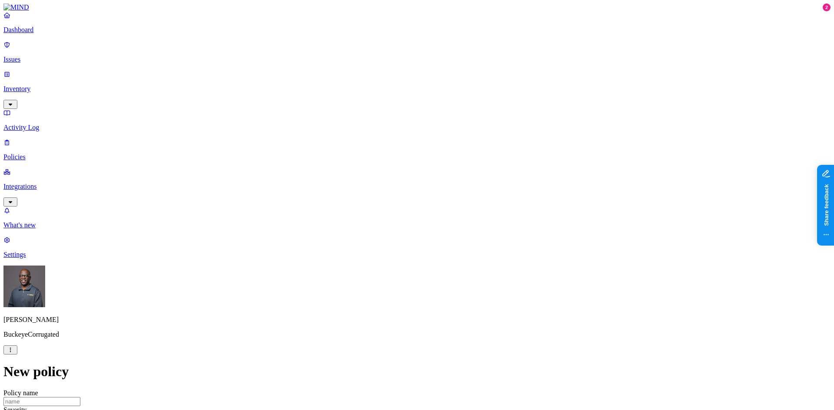
click at [390, 266] on label "Web Domain" at bounding box center [378, 263] width 23 height 15
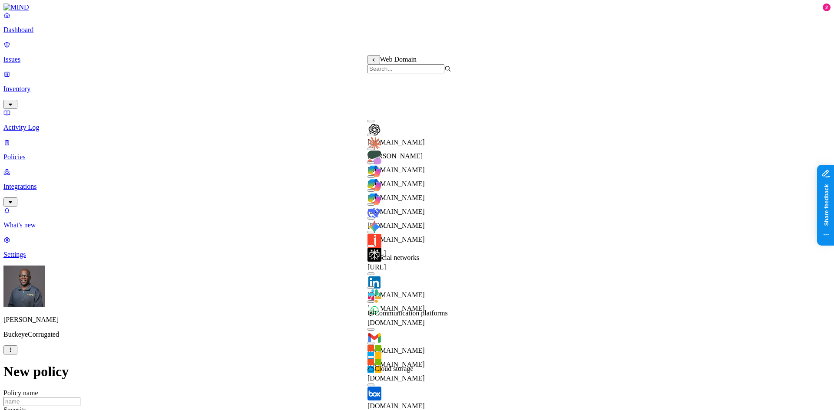
scroll to position [114, 0]
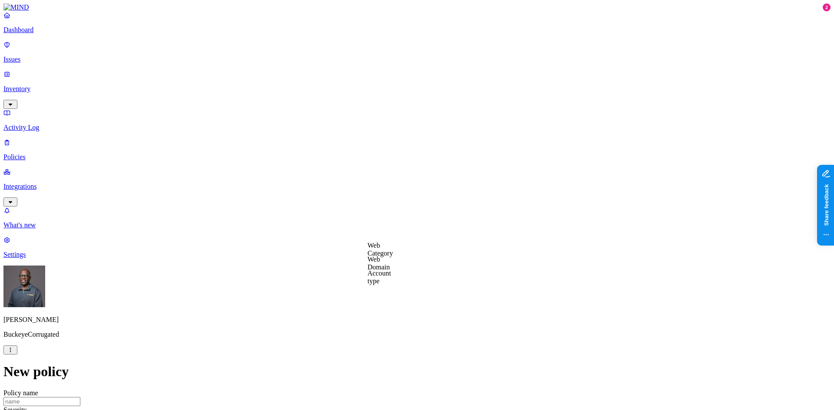
click at [393, 250] on label "Web Category" at bounding box center [380, 249] width 26 height 15
click at [374, 295] on button "button" at bounding box center [370, 294] width 7 height 3
click at [438, 306] on span "Communication platforms" at bounding box center [403, 308] width 73 height 7
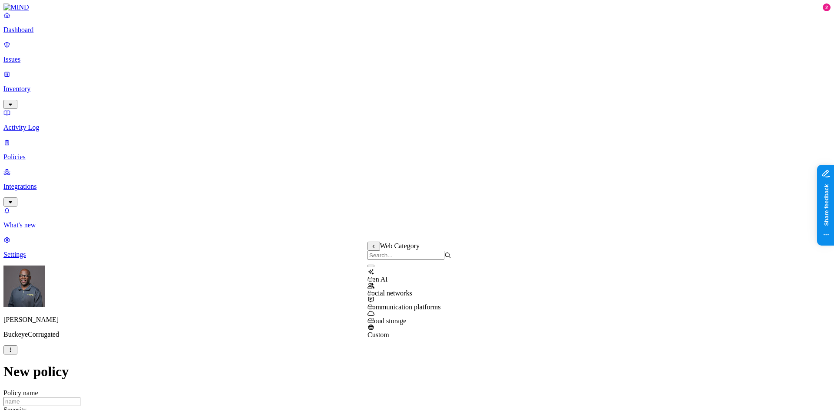
click at [374, 295] on button "button" at bounding box center [370, 294] width 7 height 3
click at [80, 397] on input "Policy name" at bounding box center [41, 401] width 77 height 9
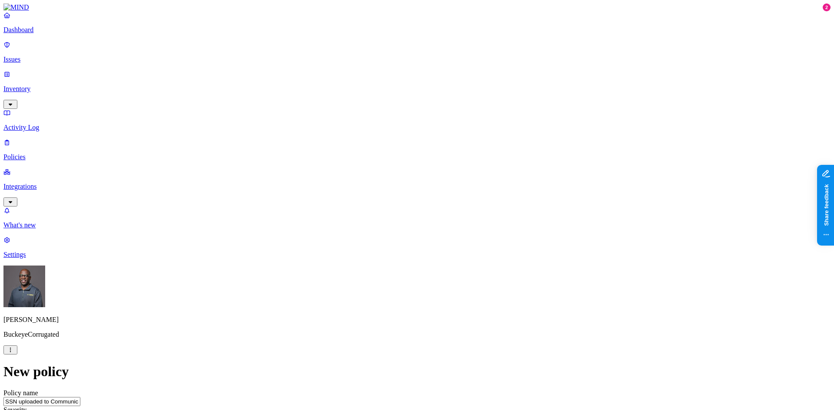
click at [80, 397] on input "SSN uploaded to Communications Platform" at bounding box center [41, 401] width 77 height 9
type input "SSN Uploaded to Communications Platform"
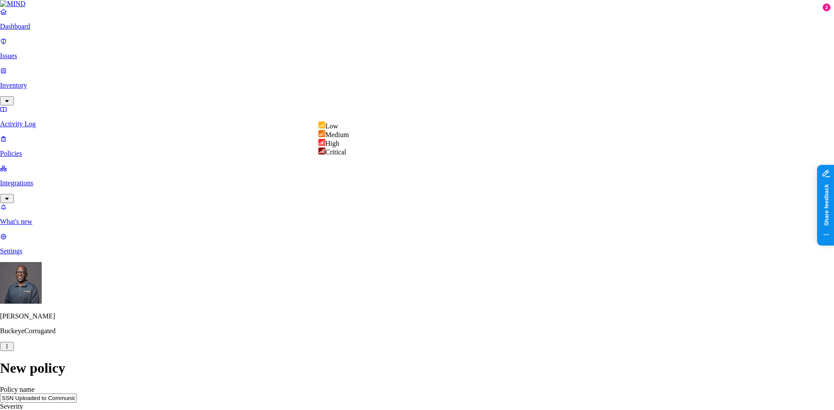
select select "3"
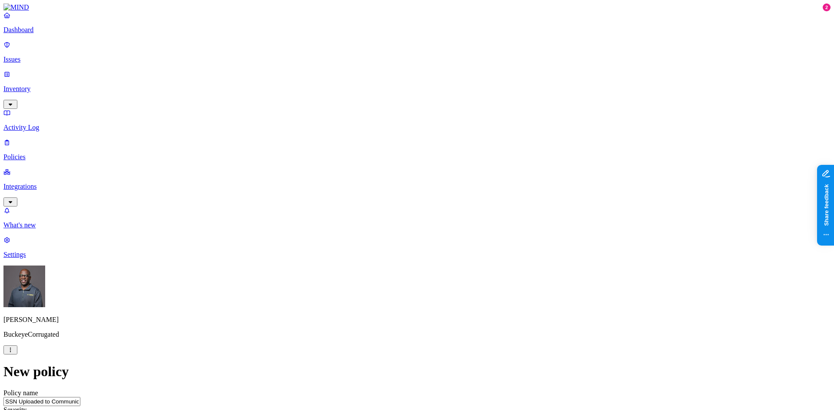
drag, startPoint x: 437, startPoint y: 70, endPoint x: 333, endPoint y: 72, distance: 103.3
click at [80, 397] on input "SSN Uploaded to Communications Platform" at bounding box center [41, 401] width 77 height 9
drag, startPoint x: 339, startPoint y: 150, endPoint x: 335, endPoint y: 156, distance: 7.7
paste textarea "SSN Uploaded to Communications Platform"
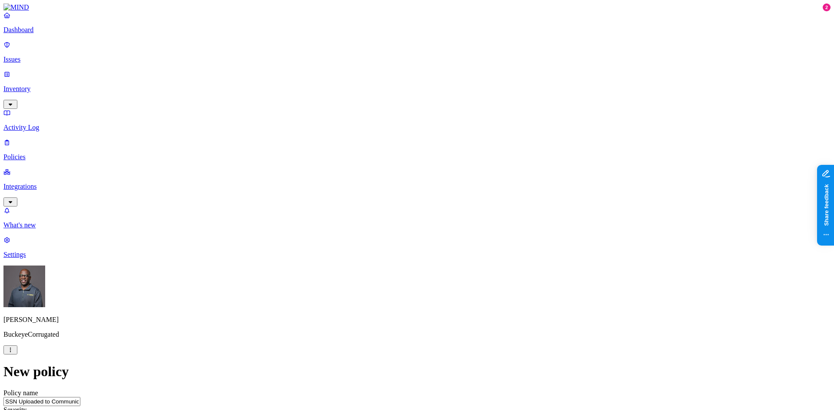
type textarea "SSN Uploaded to Communications Platform"
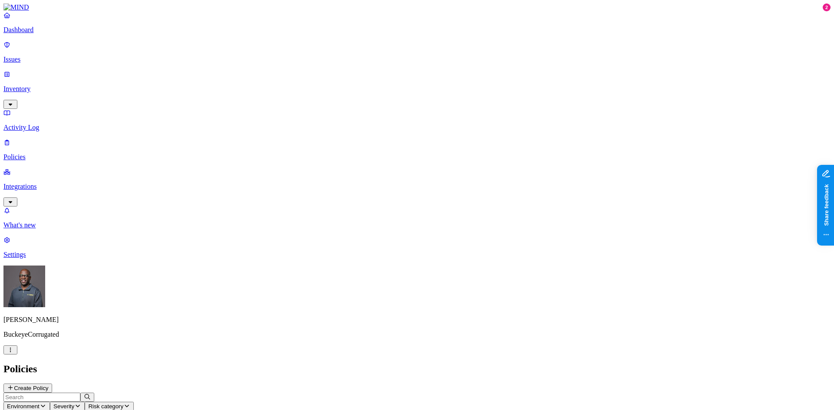
click at [75, 259] on nav "Dashboard Issues Inventory Activity Log Policies Integrations What's new 2 Sett…" at bounding box center [416, 134] width 827 height 247
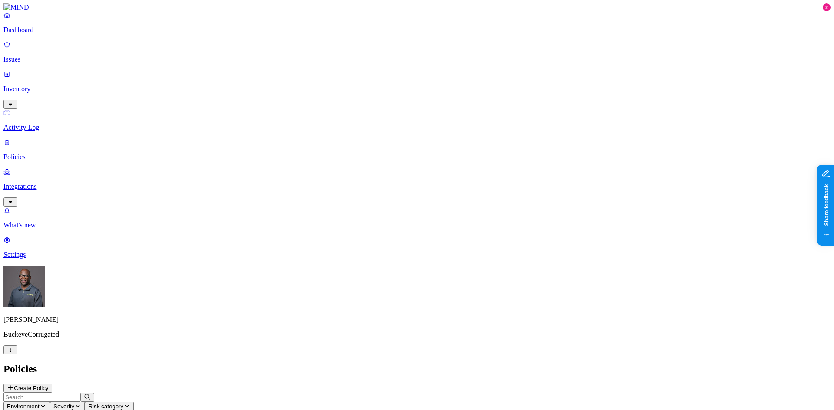
click at [30, 34] on p "Dashboard" at bounding box center [416, 30] width 827 height 8
click at [40, 85] on p "Inventory" at bounding box center [416, 89] width 827 height 8
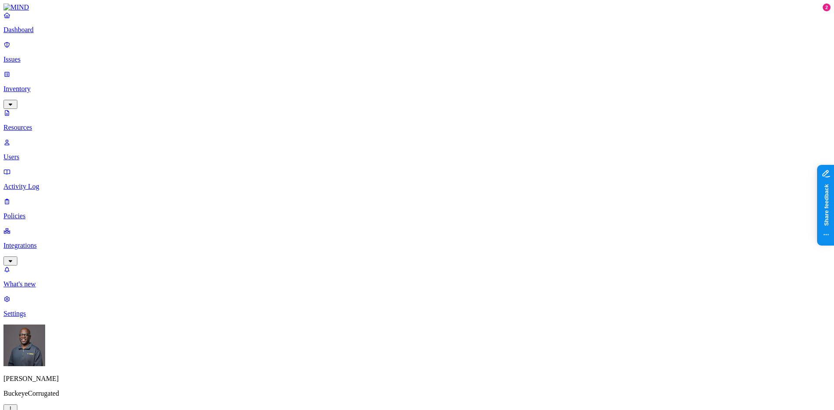
drag, startPoint x: 248, startPoint y: 49, endPoint x: 293, endPoint y: 38, distance: 46.3
drag, startPoint x: 139, startPoint y: 28, endPoint x: 94, endPoint y: 36, distance: 45.3
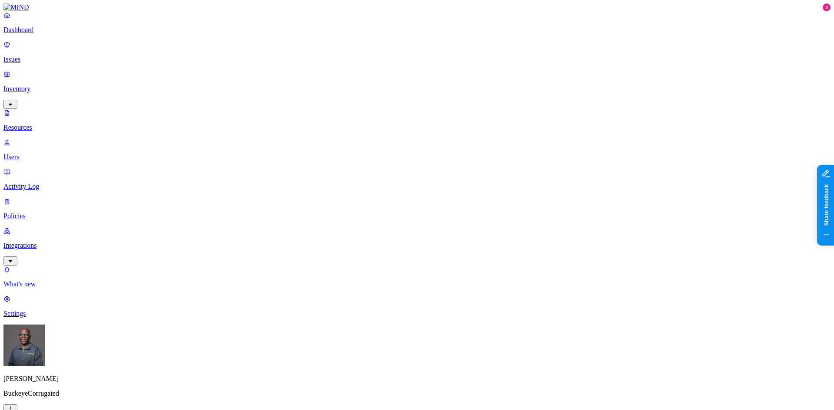
drag, startPoint x: 292, startPoint y: 48, endPoint x: 325, endPoint y: 40, distance: 34.0
type input "customers contact"
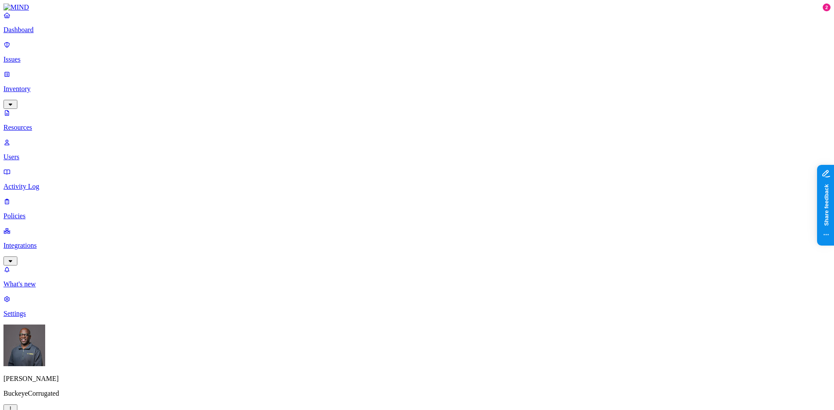
click at [393, 142] on button "button" at bounding box center [396, 143] width 7 height 3
click at [393, 170] on div "Public" at bounding box center [393, 181] width 0 height 23
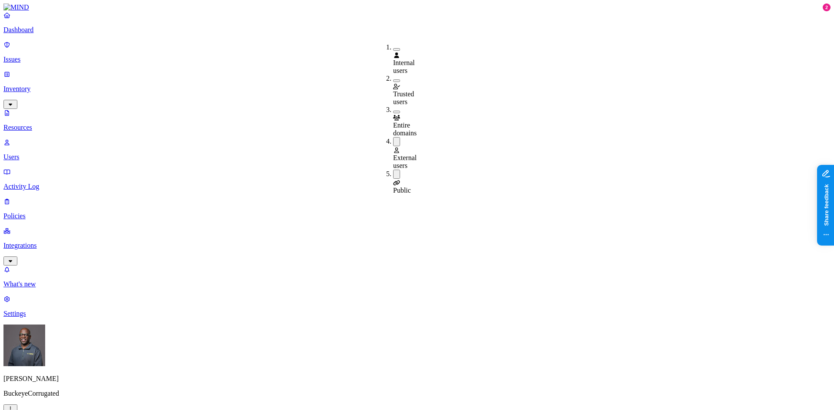
click at [393, 111] on button "button" at bounding box center [396, 112] width 7 height 3
click at [393, 106] on button "button" at bounding box center [396, 110] width 7 height 9
click at [393, 137] on button "button" at bounding box center [396, 141] width 7 height 9
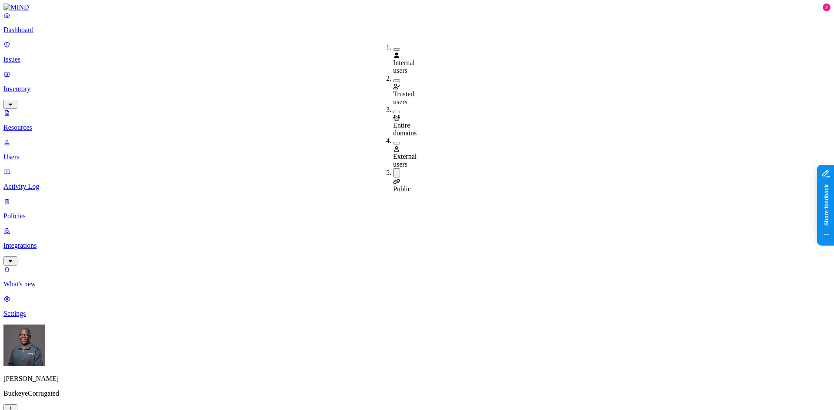
click at [393, 168] on button "button" at bounding box center [396, 172] width 7 height 9
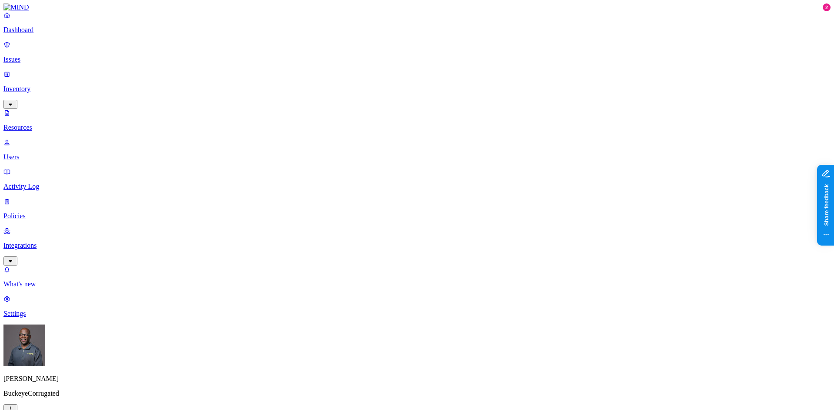
click at [393, 173] on button "button" at bounding box center [396, 174] width 7 height 3
click at [393, 142] on button "button" at bounding box center [396, 143] width 7 height 3
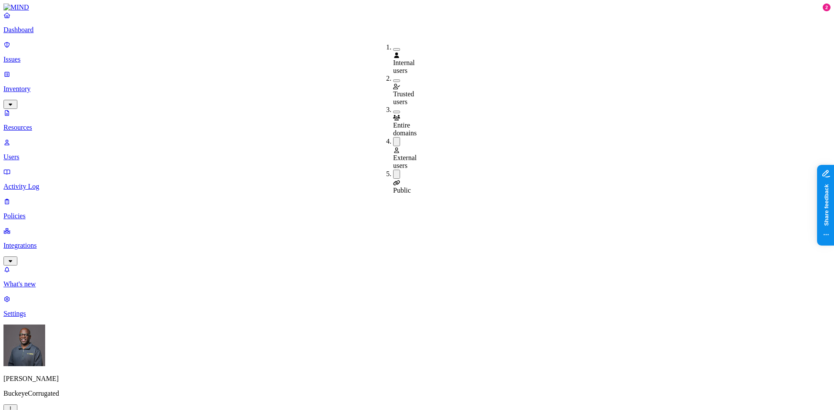
type input "pricing"
click at [393, 142] on button "button" at bounding box center [396, 143] width 7 height 3
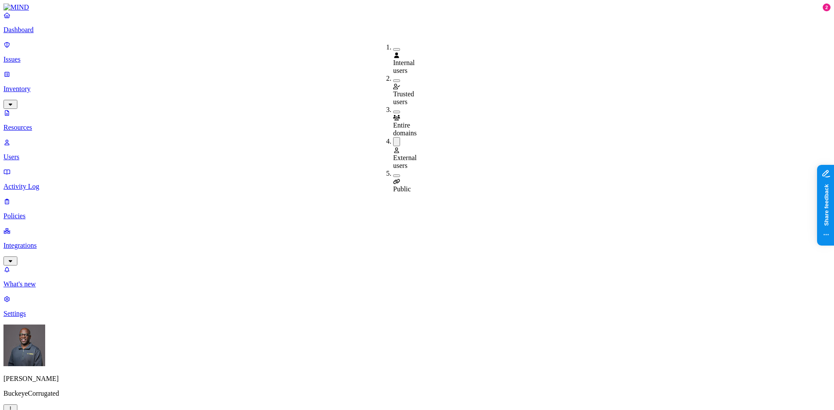
click at [393, 175] on button "button" at bounding box center [396, 176] width 7 height 3
click at [393, 137] on button "button" at bounding box center [396, 141] width 7 height 9
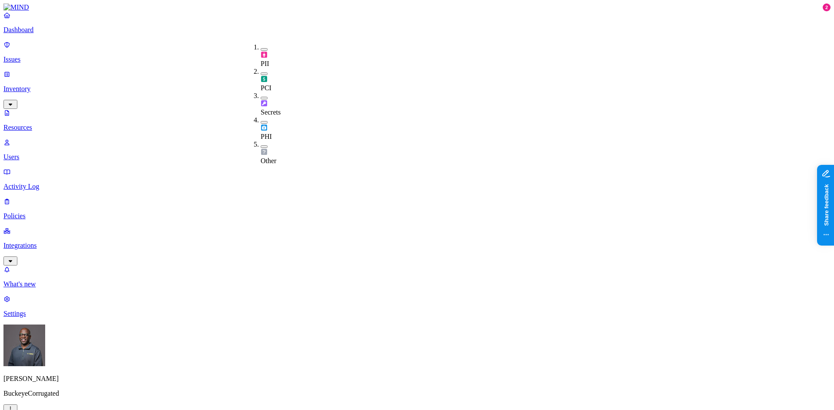
click at [260, 145] on button "button" at bounding box center [263, 146] width 7 height 3
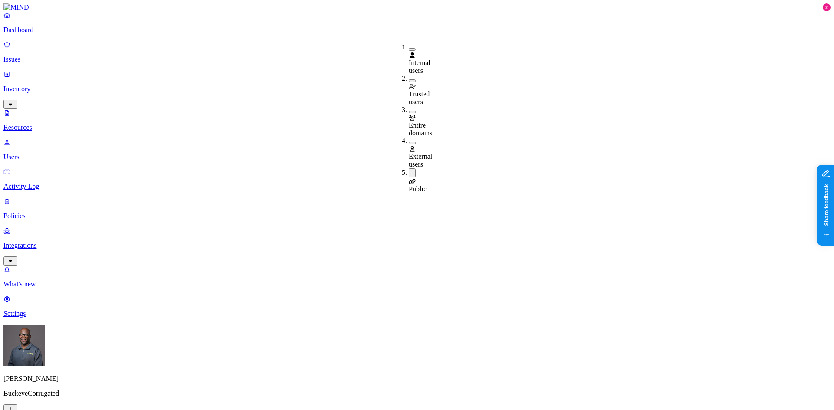
click at [409, 168] on button "button" at bounding box center [412, 172] width 7 height 9
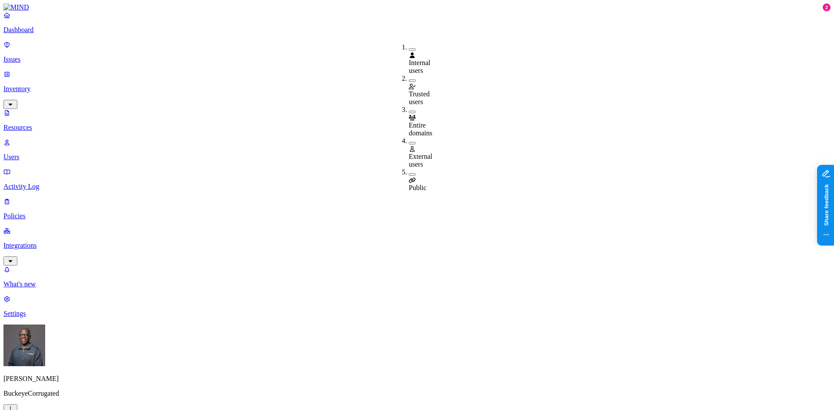
click at [409, 142] on button "button" at bounding box center [412, 143] width 7 height 3
click at [409, 137] on button "button" at bounding box center [412, 141] width 7 height 9
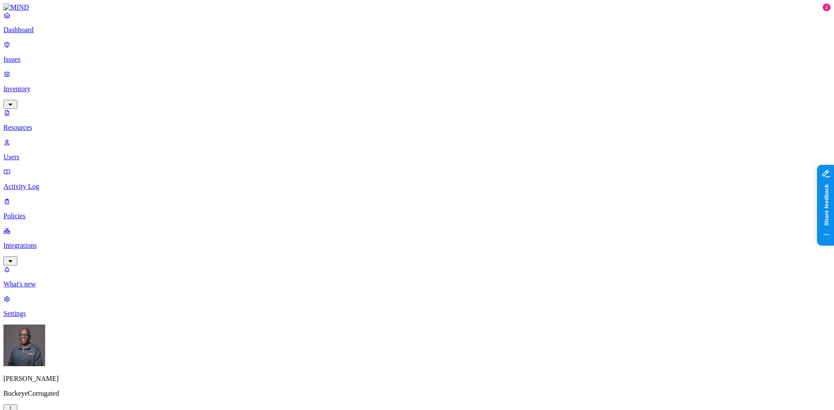
click at [35, 56] on p "Issues" at bounding box center [416, 60] width 827 height 8
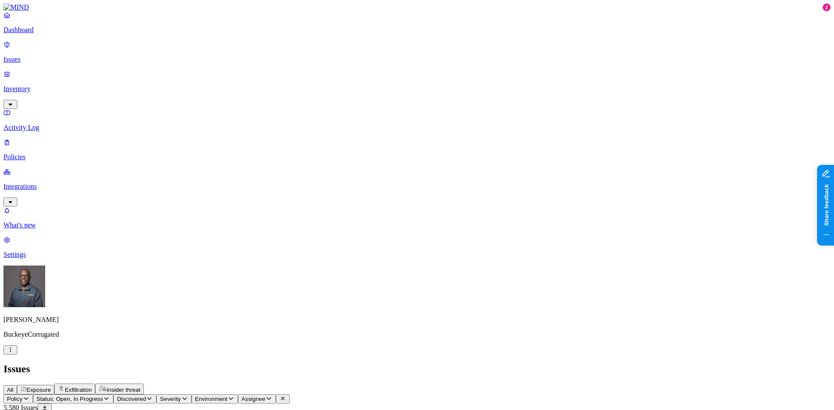
click at [30, 396] on icon "button" at bounding box center [26, 399] width 7 height 6
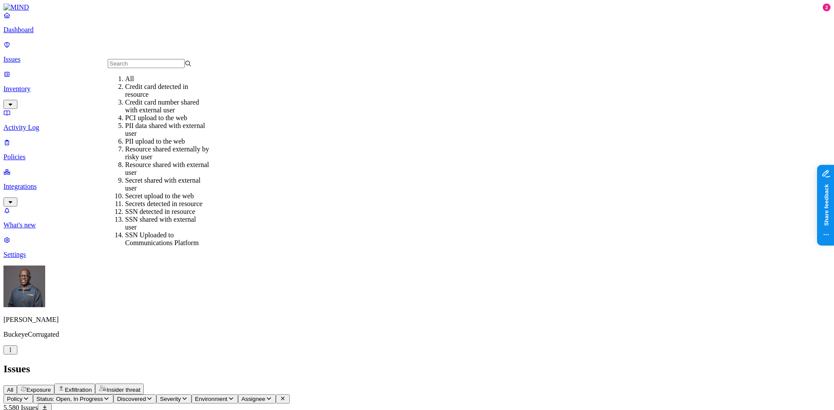
click at [158, 161] on div "Resource shared externally by risky user" at bounding box center [167, 153] width 84 height 16
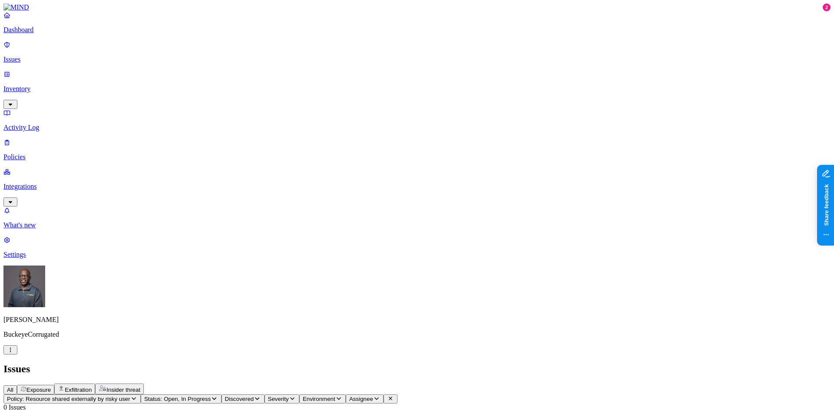
click at [216, 363] on div "Issues" at bounding box center [416, 369] width 827 height 12
click at [130, 396] on span "Policy: Resource shared externally by risky user" at bounding box center [68, 399] width 123 height 7
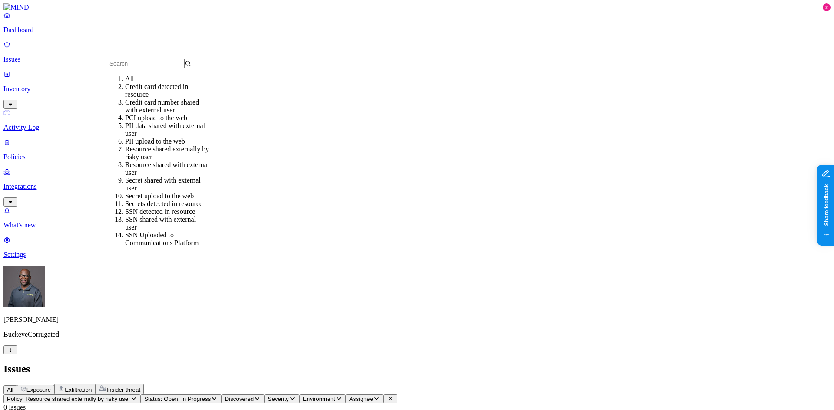
click at [31, 85] on p "Inventory" at bounding box center [416, 89] width 827 height 8
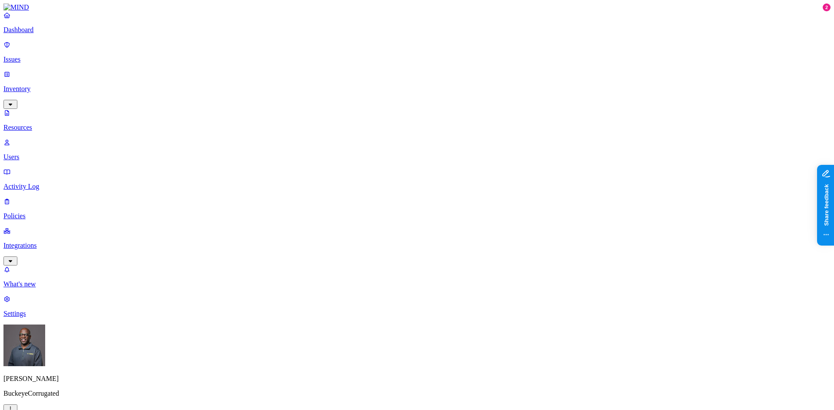
drag, startPoint x: 593, startPoint y: 366, endPoint x: 649, endPoint y: 362, distance: 56.5
copy figcaption "[EMAIL_ADDRESS][DOMAIN_NAME]"
click at [37, 153] on p "Users" at bounding box center [416, 157] width 827 height 8
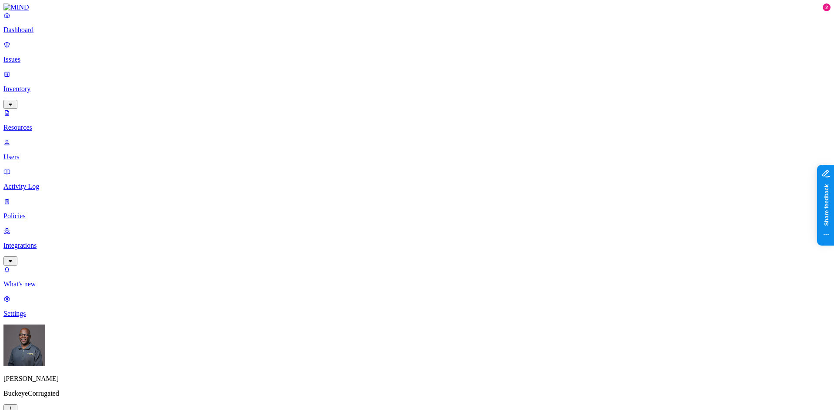
paste input "[EMAIL_ADDRESS][DOMAIN_NAME]"
type input "[EMAIL_ADDRESS][DOMAIN_NAME]"
drag, startPoint x: 688, startPoint y: 190, endPoint x: 756, endPoint y: 185, distance: 68.8
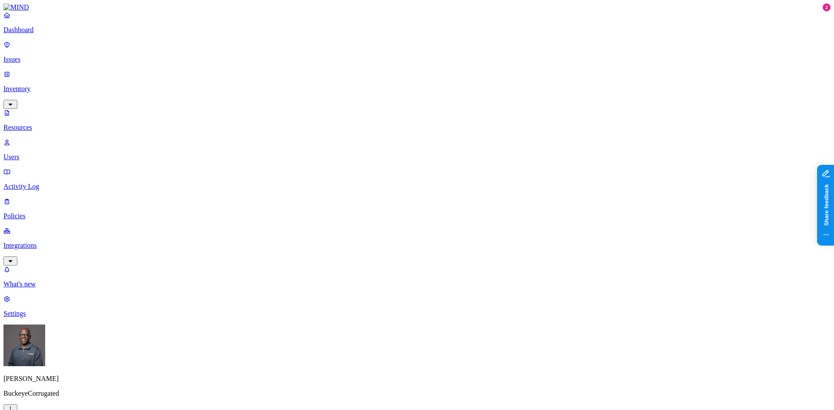
drag, startPoint x: 660, startPoint y: 201, endPoint x: 727, endPoint y: 193, distance: 66.9
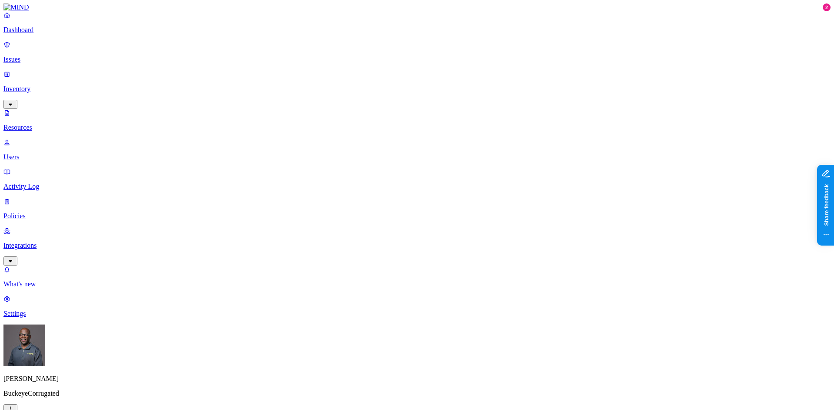
drag, startPoint x: 687, startPoint y: 188, endPoint x: 705, endPoint y: 184, distance: 19.0
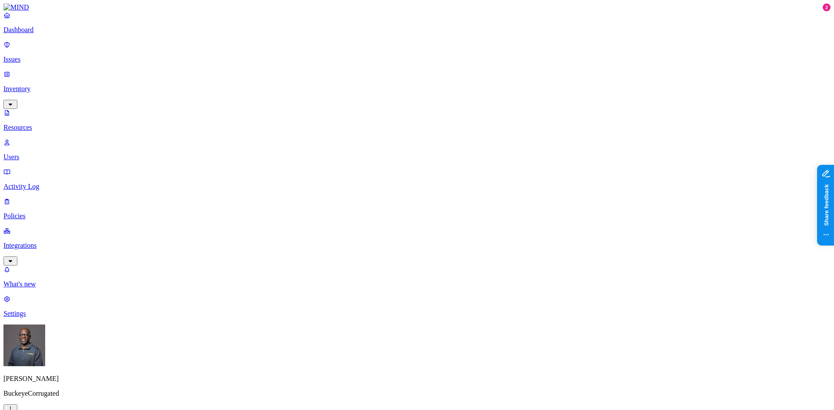
scroll to position [260, 0]
click at [28, 56] on p "Issues" at bounding box center [416, 60] width 827 height 8
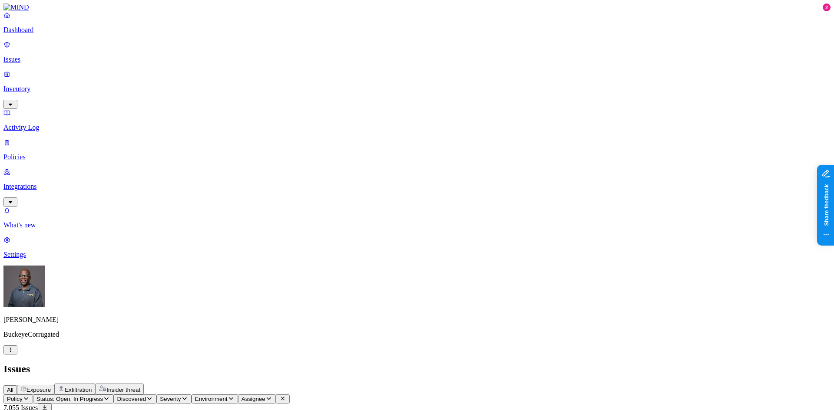
click at [30, 396] on icon "button" at bounding box center [26, 399] width 7 height 6
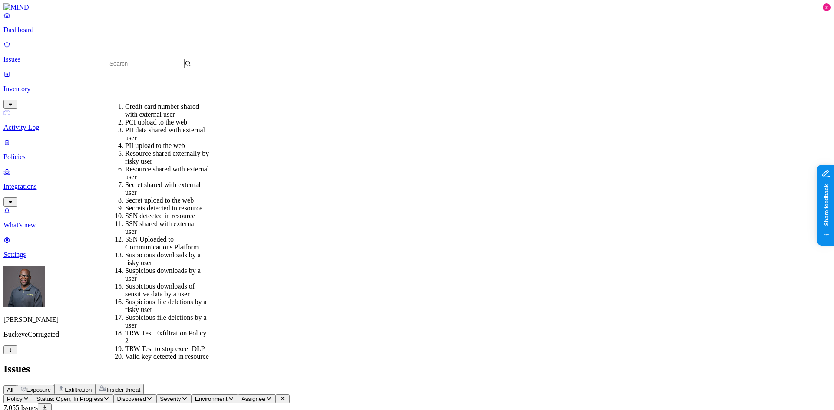
scroll to position [105, 0]
click at [171, 165] on div "Resource shared with external user" at bounding box center [167, 173] width 84 height 16
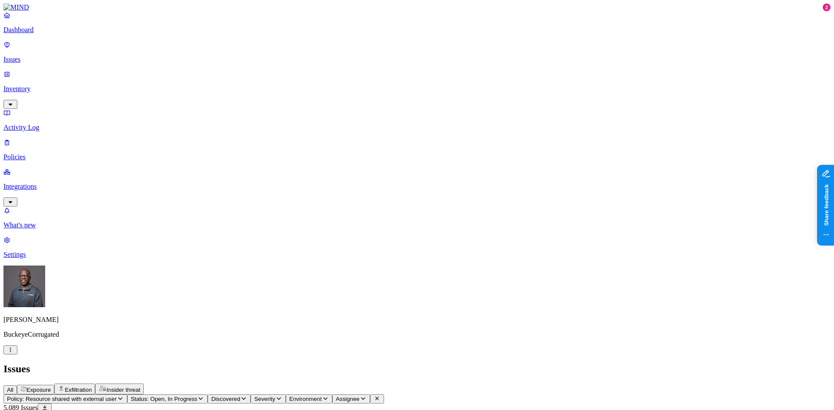
click at [34, 153] on p "Policies" at bounding box center [416, 157] width 827 height 8
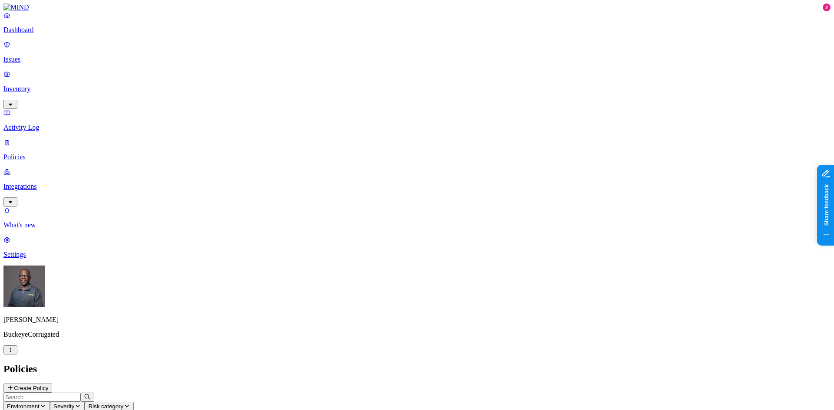
click at [52, 384] on button "Create Policy" at bounding box center [27, 388] width 49 height 9
click at [365, 194] on label "Data type" at bounding box center [358, 190] width 13 height 15
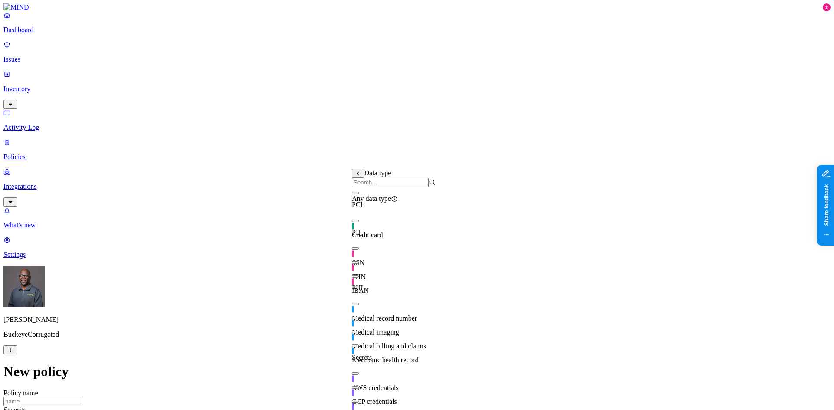
scroll to position [10, 0]
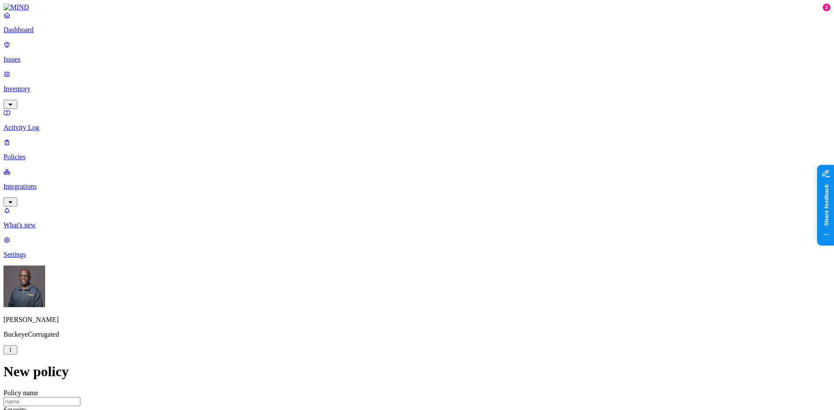
click at [364, 208] on label "File type" at bounding box center [358, 204] width 12 height 15
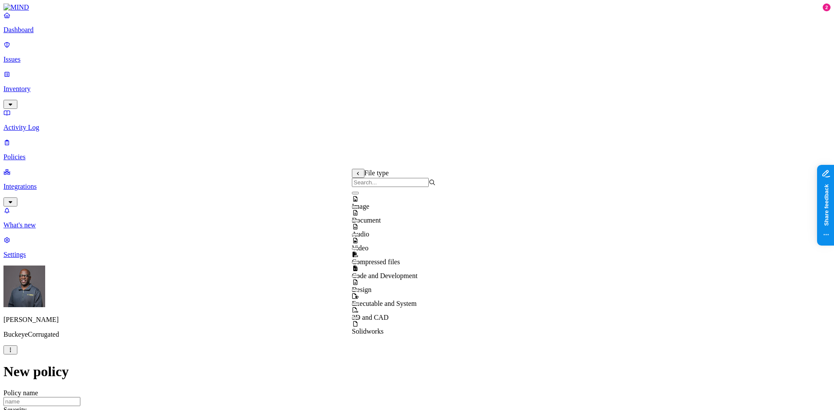
scroll to position [14, 0]
click at [359, 303] on button "button" at bounding box center [355, 304] width 7 height 3
click at [359, 275] on button "button" at bounding box center [355, 276] width 7 height 3
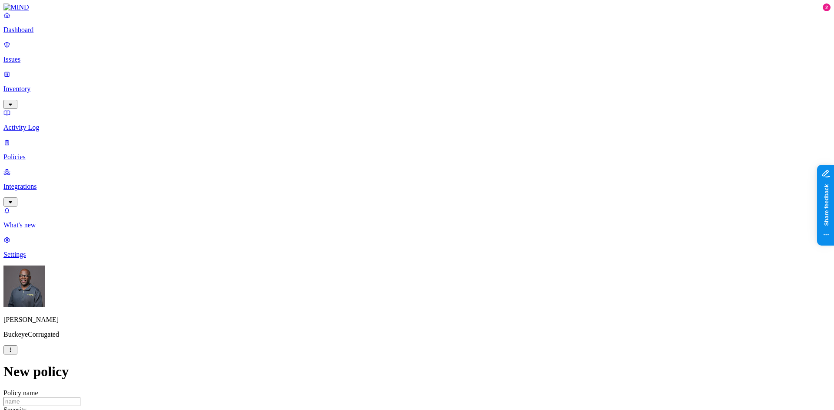
click at [390, 228] on label "Web Domain" at bounding box center [378, 226] width 23 height 15
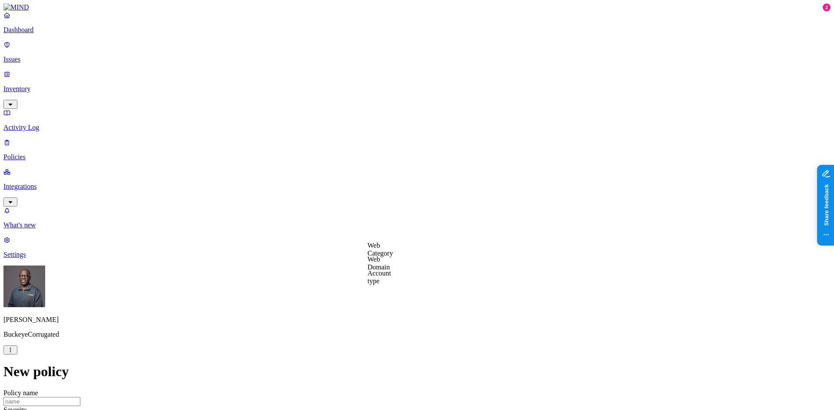
click at [391, 250] on label "Web Category" at bounding box center [380, 249] width 26 height 15
click at [374, 267] on button "button" at bounding box center [370, 266] width 7 height 3
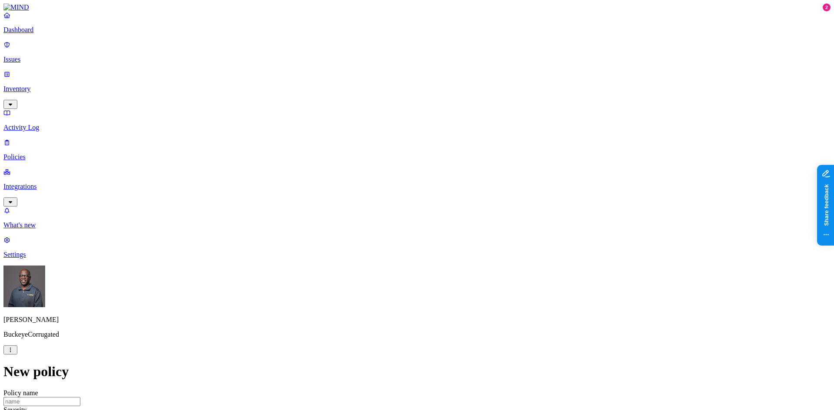
scroll to position [304, 0]
click at [384, 200] on label "Flagged user" at bounding box center [372, 198] width 23 height 15
click at [381, 208] on label "True" at bounding box center [371, 204] width 20 height 7
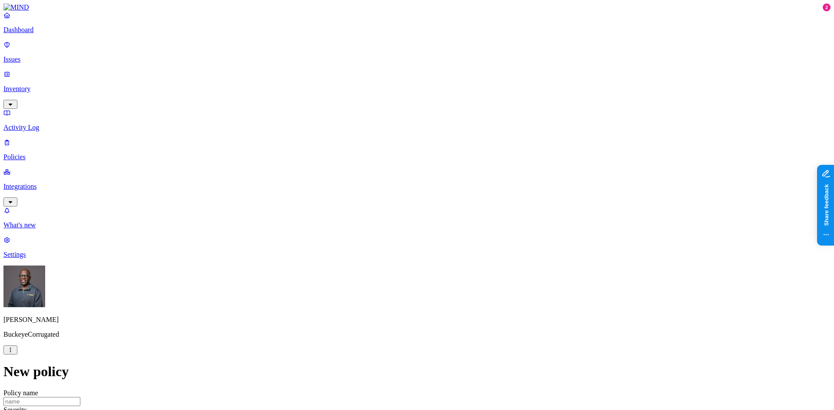
scroll to position [0, 0]
click at [80, 397] on input "Policy name" at bounding box center [41, 401] width 77 height 9
click at [467, 277] on label "AND" at bounding box center [458, 273] width 15 height 7
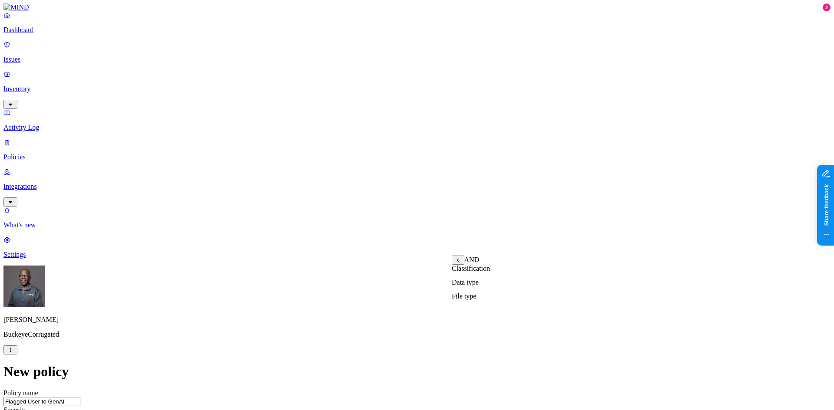
click at [470, 300] on label "File type" at bounding box center [463, 296] width 24 height 7
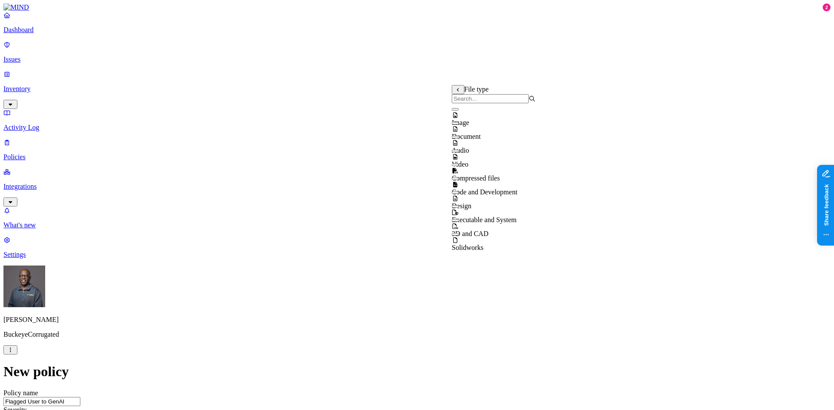
scroll to position [14, 0]
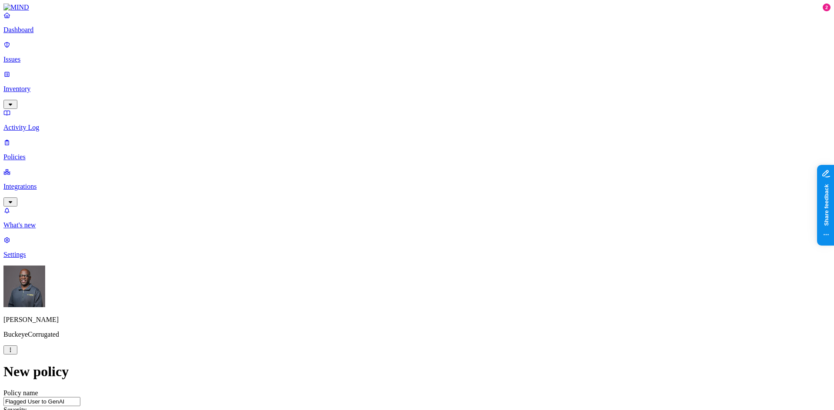
scroll to position [0, 0]
click at [80, 397] on input "Flagged User to GenAI" at bounding box center [41, 401] width 77 height 9
type input "Flagged User CAD Drawing to GenAI"
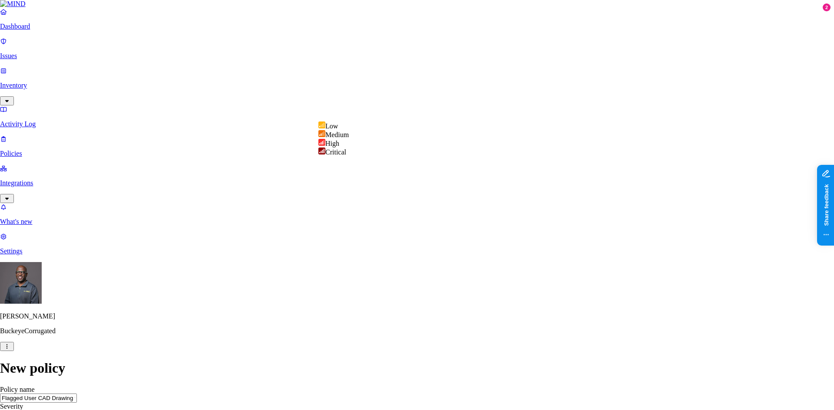
select select "3"
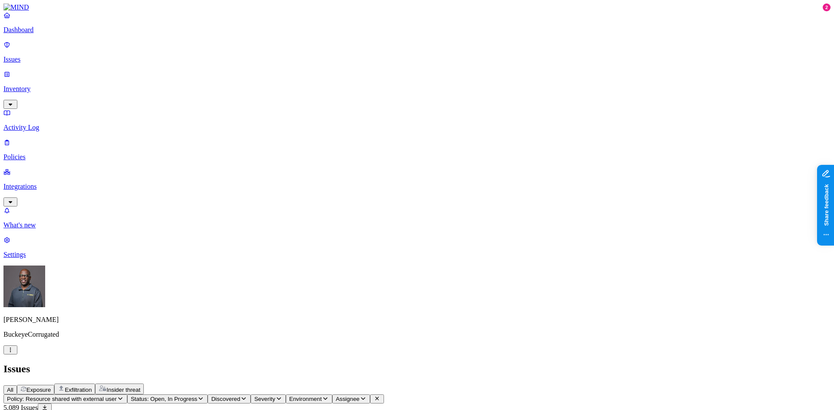
click at [32, 153] on p "Policies" at bounding box center [416, 157] width 827 height 8
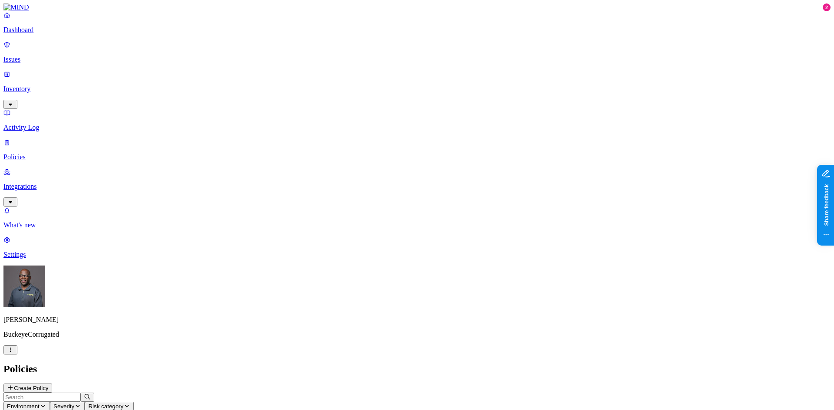
click at [52, 384] on button "Create Policy" at bounding box center [27, 388] width 49 height 9
click at [365, 279] on label "Data type" at bounding box center [358, 277] width 13 height 15
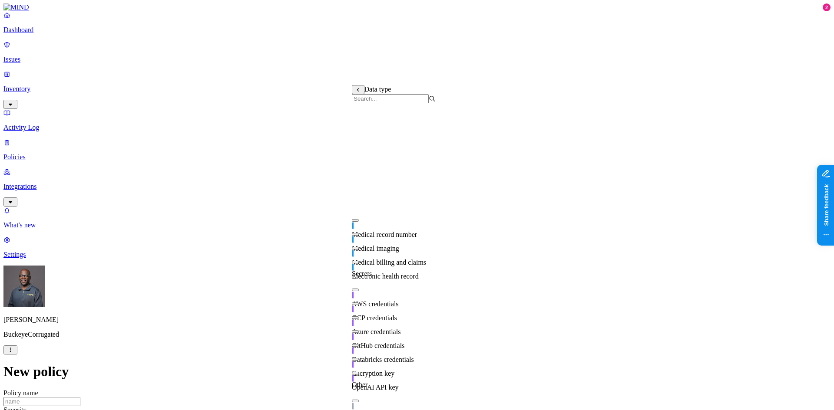
scroll to position [194, 0]
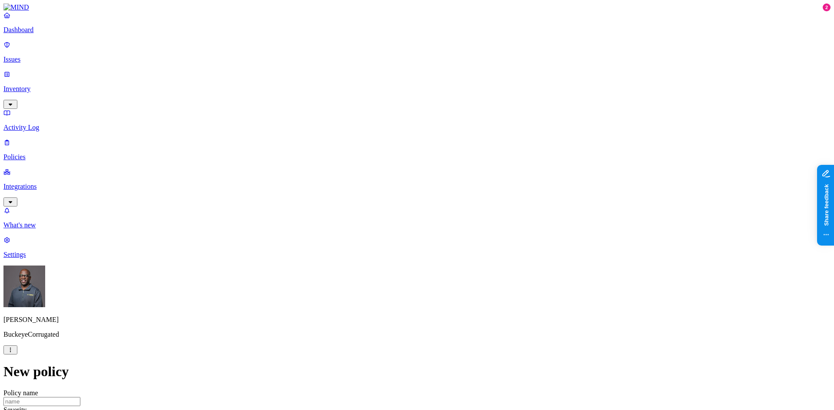
click at [30, 56] on p "Issues" at bounding box center [416, 60] width 827 height 8
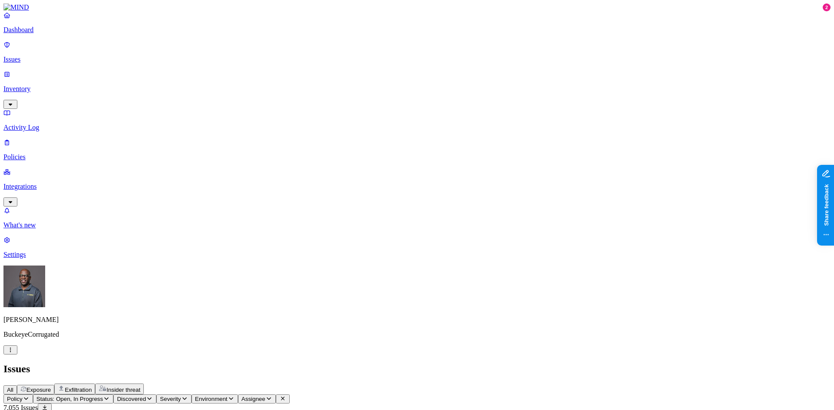
click at [28, 85] on p "Inventory" at bounding box center [416, 89] width 827 height 8
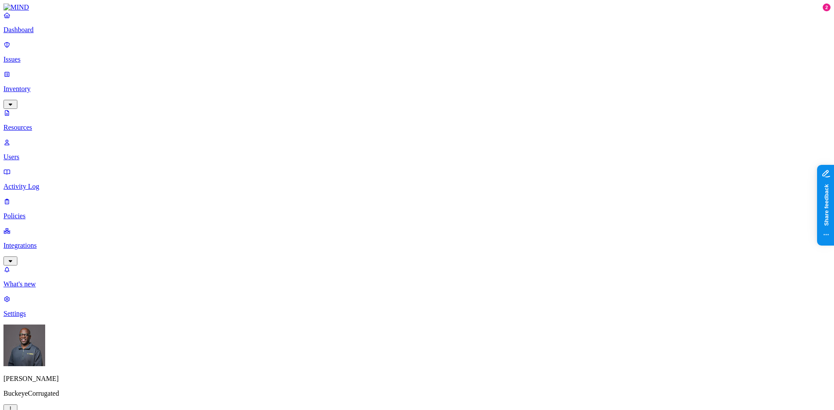
type input "b"
type input "m"
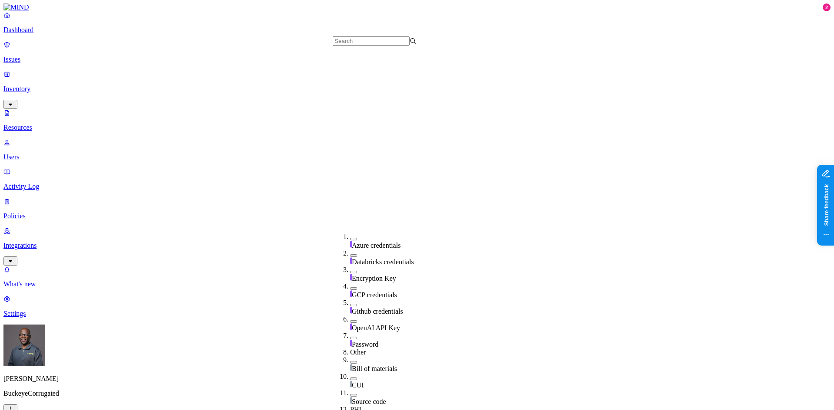
scroll to position [293, 0]
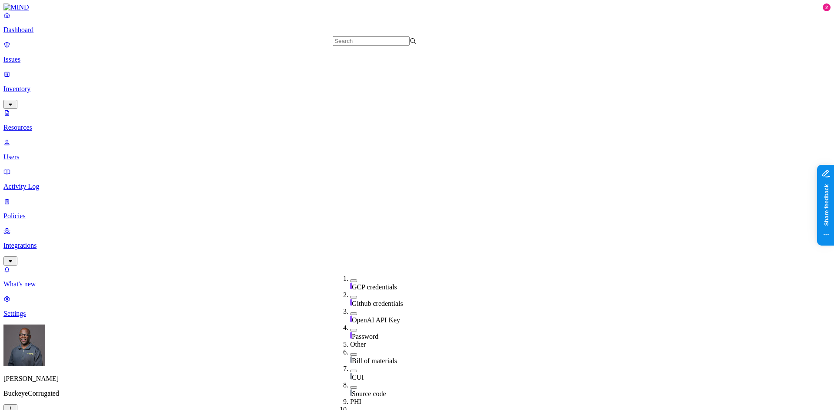
click at [350, 353] on button "button" at bounding box center [353, 354] width 7 height 3
click at [350, 388] on button "button" at bounding box center [353, 389] width 7 height 3
click at [350, 349] on button "button" at bounding box center [353, 353] width 7 height 9
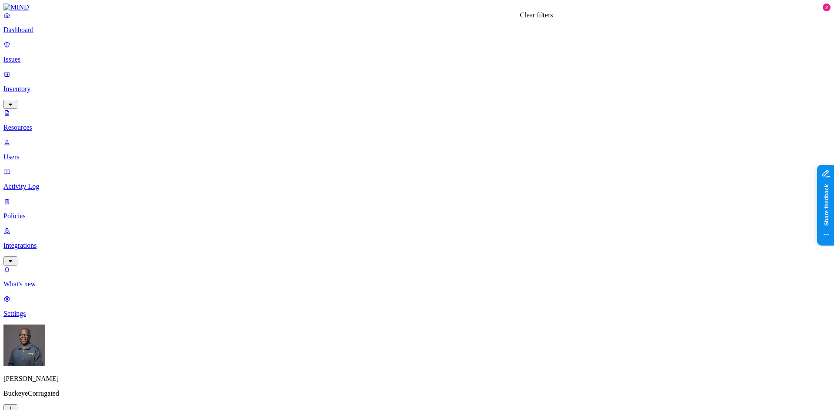
drag, startPoint x: 535, startPoint y: 27, endPoint x: 525, endPoint y: 27, distance: 10.0
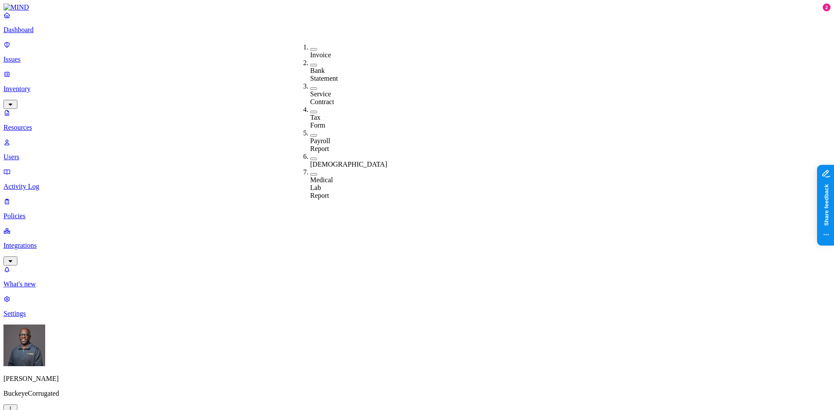
click at [310, 87] on button "button" at bounding box center [313, 88] width 7 height 3
click at [310, 64] on button "button" at bounding box center [313, 65] width 7 height 3
click at [310, 48] on button "button" at bounding box center [313, 49] width 7 height 3
click at [310, 138] on button "button" at bounding box center [313, 139] width 7 height 3
click at [310, 163] on button "button" at bounding box center [313, 164] width 7 height 3
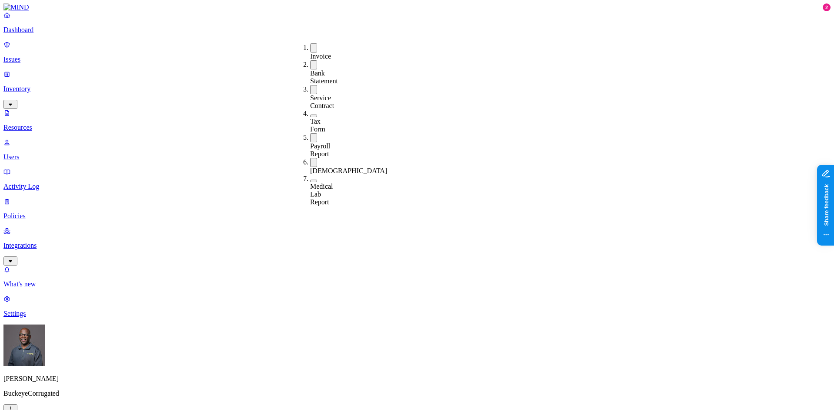
click at [310, 180] on button "button" at bounding box center [313, 181] width 7 height 3
click at [310, 110] on div "Tax Form" at bounding box center [310, 121] width 0 height 23
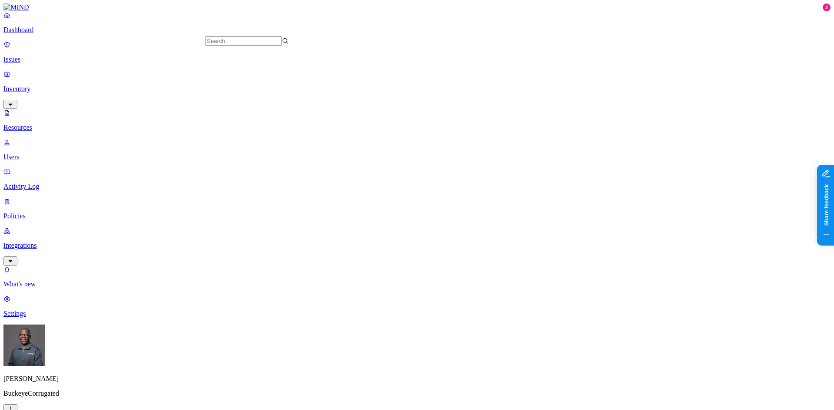
drag, startPoint x: 248, startPoint y: 49, endPoint x: 294, endPoint y: 39, distance: 47.0
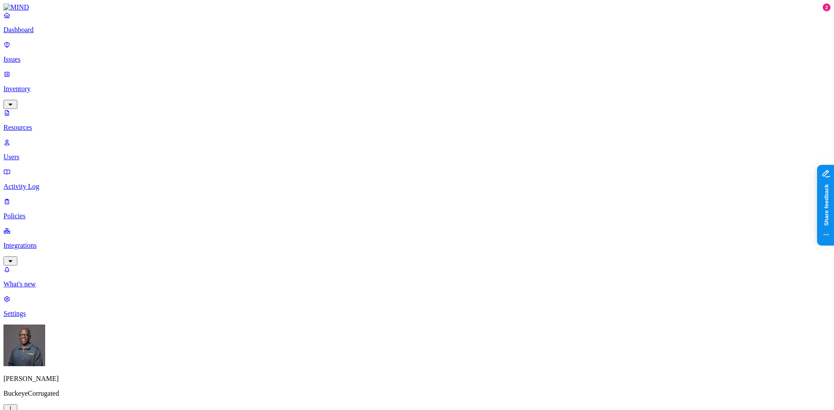
drag, startPoint x: 291, startPoint y: 47, endPoint x: 403, endPoint y: 33, distance: 112.9
drag, startPoint x: 352, startPoint y: 48, endPoint x: 411, endPoint y: 39, distance: 60.2
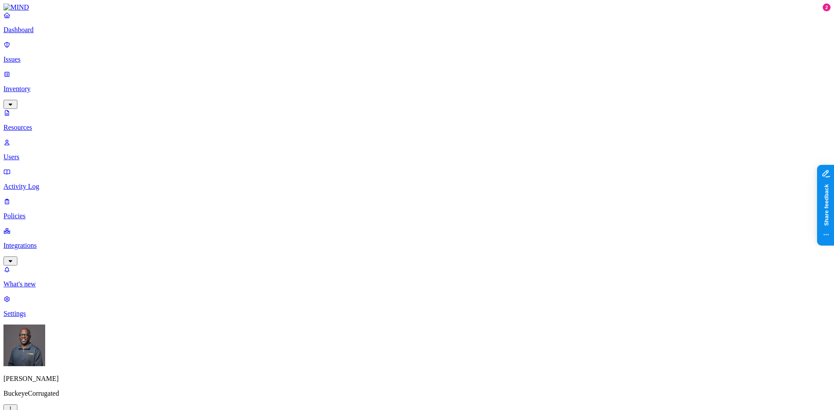
type input ".cad"
drag, startPoint x: 135, startPoint y: 29, endPoint x: 109, endPoint y: 29, distance: 25.2
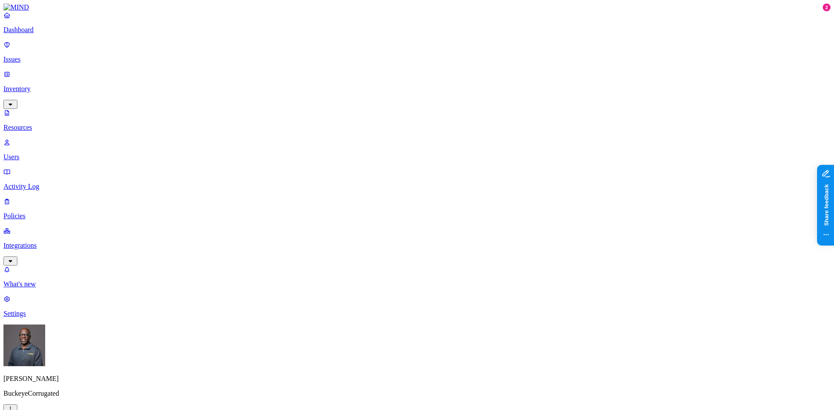
click at [238, 44] on input "text" at bounding box center [243, 40] width 77 height 9
type input "cad"
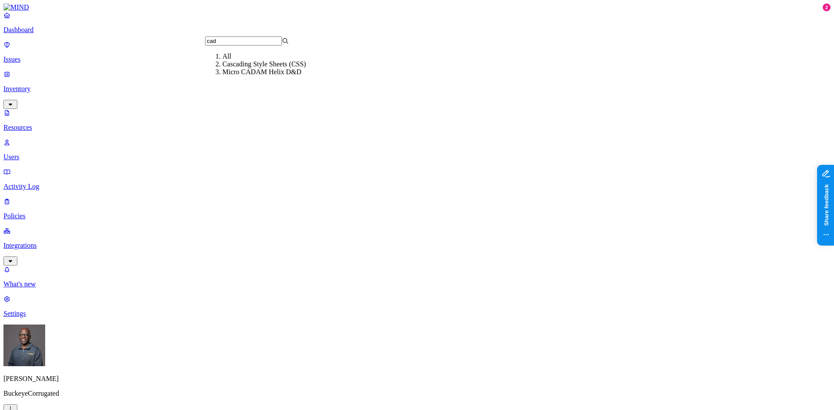
click at [244, 60] on div "All" at bounding box center [264, 57] width 84 height 8
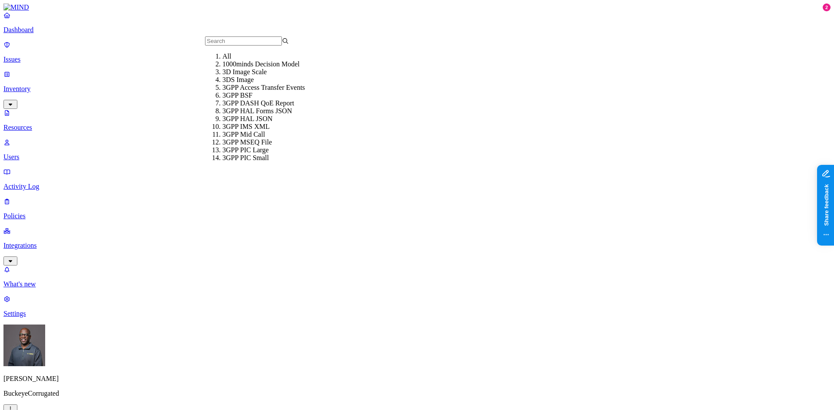
click at [231, 46] on input "text" at bounding box center [243, 40] width 77 height 9
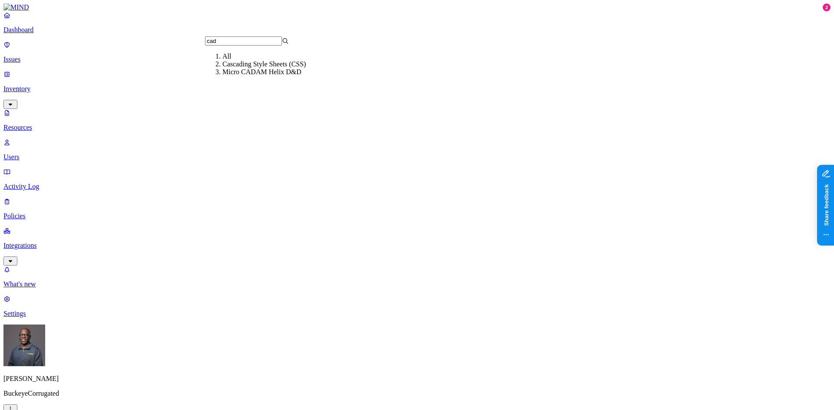
drag, startPoint x: 231, startPoint y: 43, endPoint x: 194, endPoint y: 43, distance: 36.9
drag, startPoint x: 238, startPoint y: 43, endPoint x: 207, endPoint y: 50, distance: 32.4
click at [207, 46] on input "cad" at bounding box center [243, 40] width 77 height 9
type input "dwg"
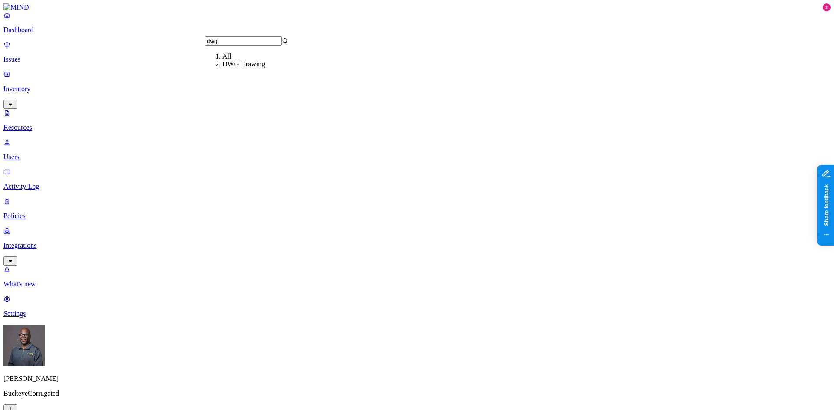
click at [231, 68] on div "DWG Drawing" at bounding box center [264, 64] width 84 height 8
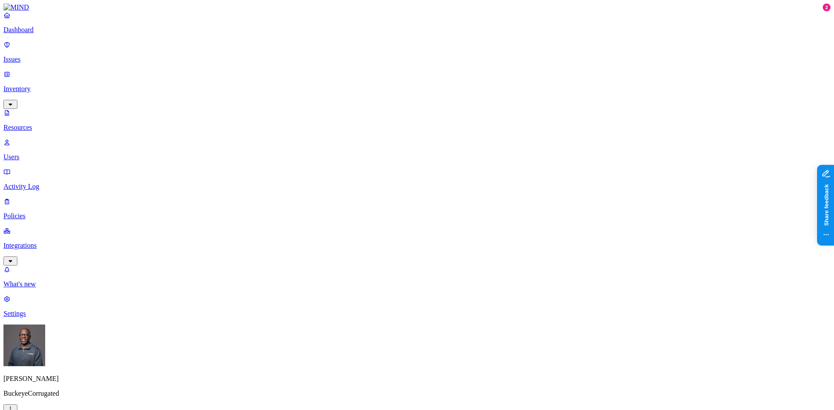
scroll to position [43, 0]
drag, startPoint x: 686, startPoint y: 145, endPoint x: 734, endPoint y: 142, distance: 47.8
drag, startPoint x: 661, startPoint y: 234, endPoint x: 684, endPoint y: 229, distance: 23.7
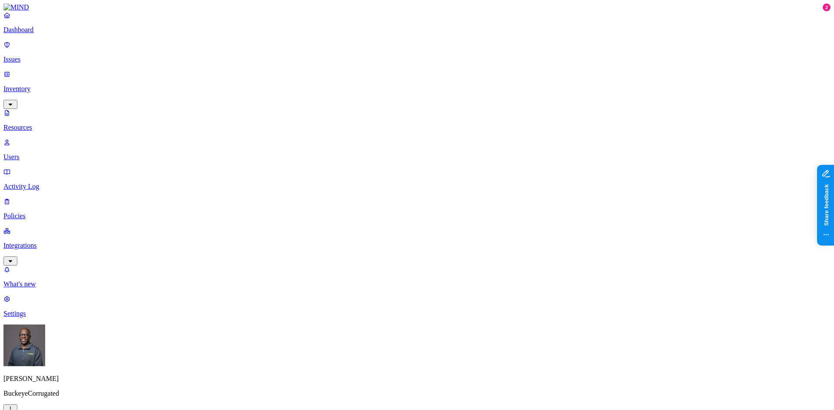
drag, startPoint x: 684, startPoint y: 235, endPoint x: 751, endPoint y: 224, distance: 68.7
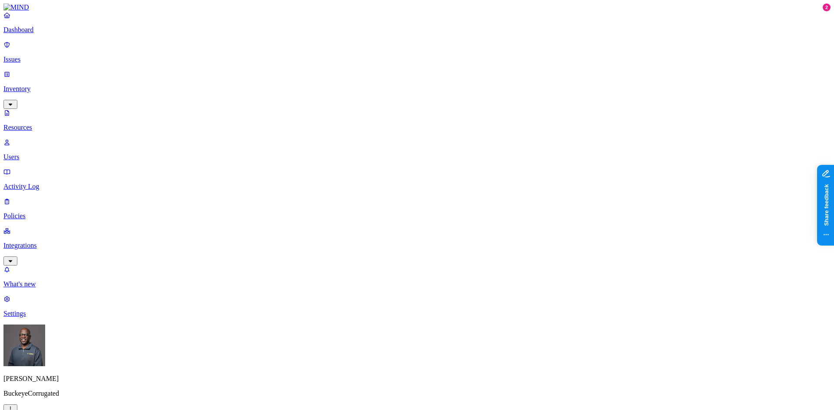
scroll to position [221, 0]
click at [33, 212] on p "Policies" at bounding box center [416, 216] width 827 height 8
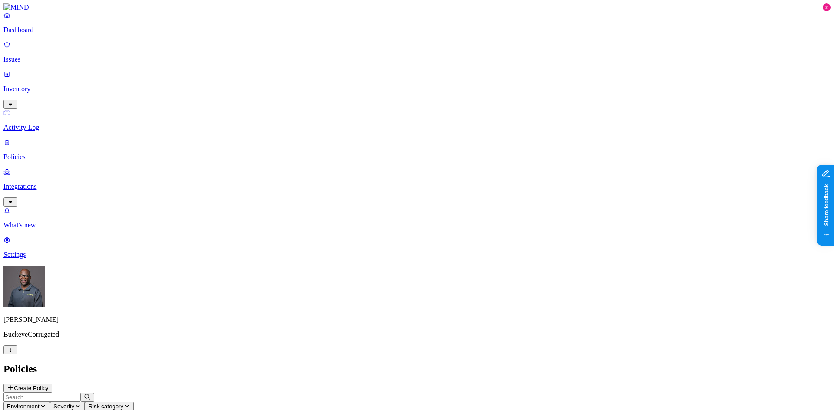
click at [46, 403] on icon "button" at bounding box center [43, 406] width 7 height 6
click at [193, 72] on button "button" at bounding box center [196, 73] width 7 height 3
click at [79, 400] on html "Dashboard Issues Inventory Activity Log Policies Integrations What's new 2 Sett…" at bounding box center [417, 300] width 834 height 600
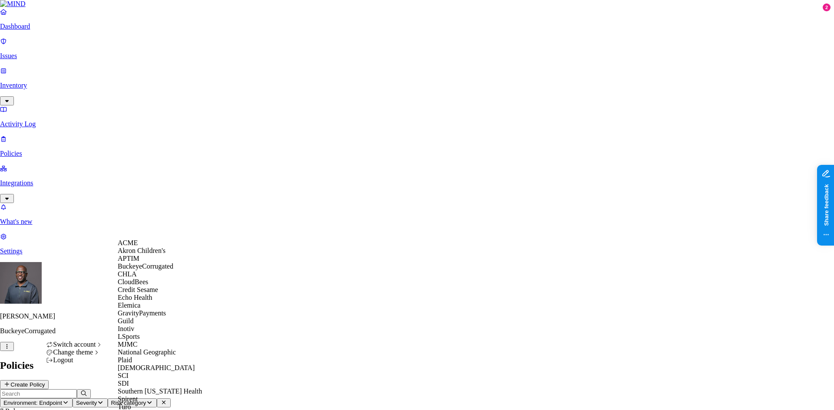
drag, startPoint x: 147, startPoint y: 341, endPoint x: 152, endPoint y: 329, distance: 12.6
click at [152, 329] on div "ACME Akron Children's APTIM BuckeyeCorrugated CHLA CloudBees Credit Sesame Echo…" at bounding box center [160, 325] width 84 height 172
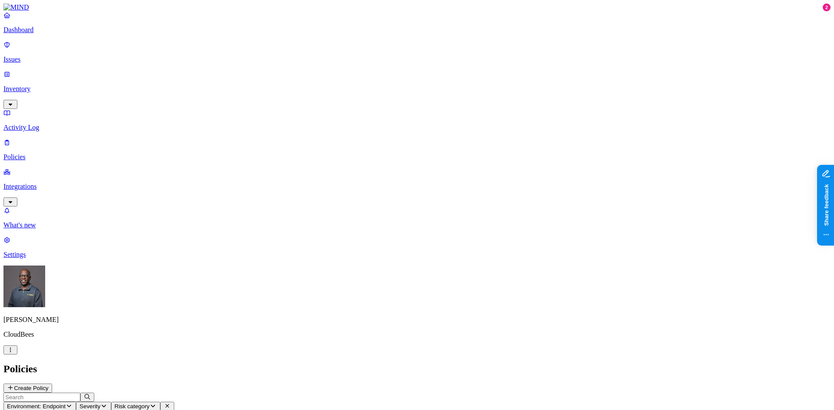
click at [32, 168] on link "Integrations" at bounding box center [416, 186] width 827 height 37
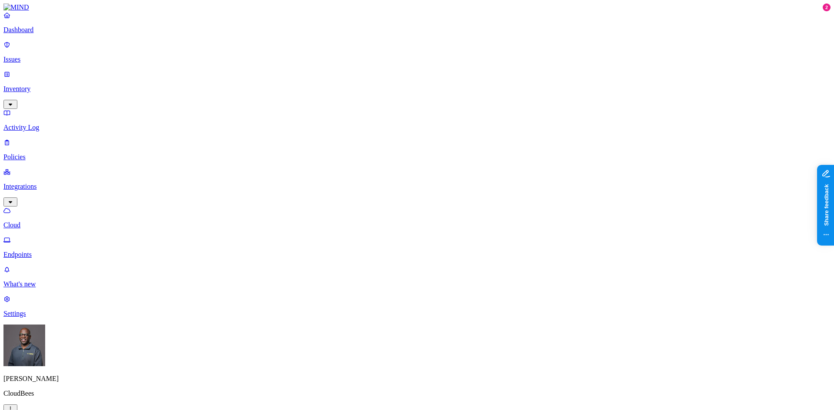
click at [49, 251] on p "Endpoints" at bounding box center [416, 255] width 827 height 8
